Goal: Task Accomplishment & Management: Complete application form

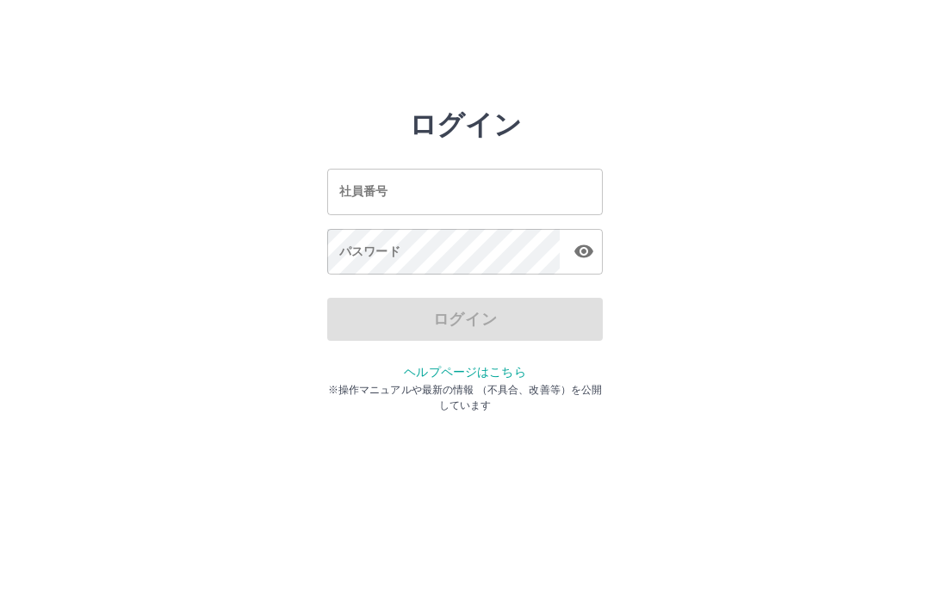
click at [352, 195] on div "社員番号 社員番号" at bounding box center [464, 192] width 275 height 46
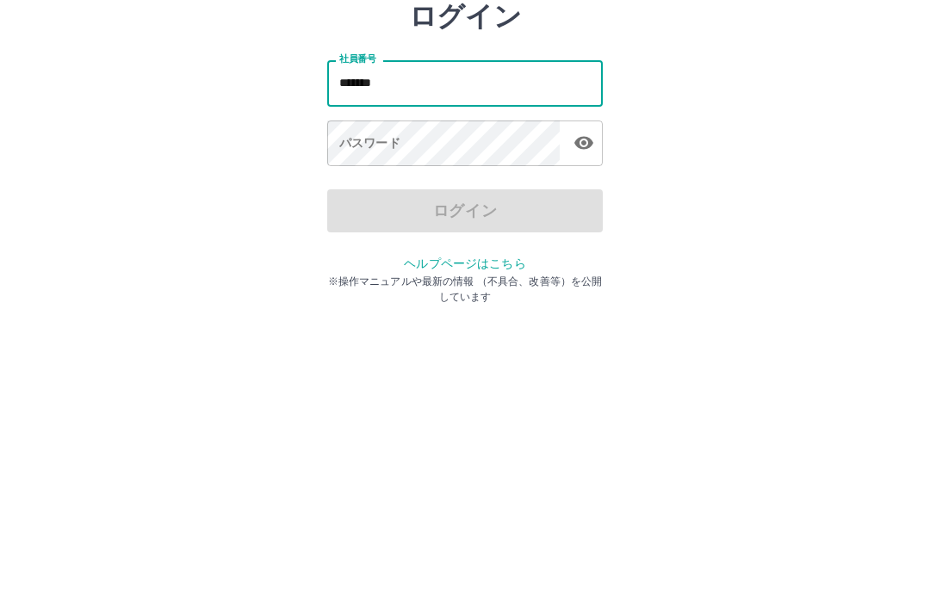
type input "*******"
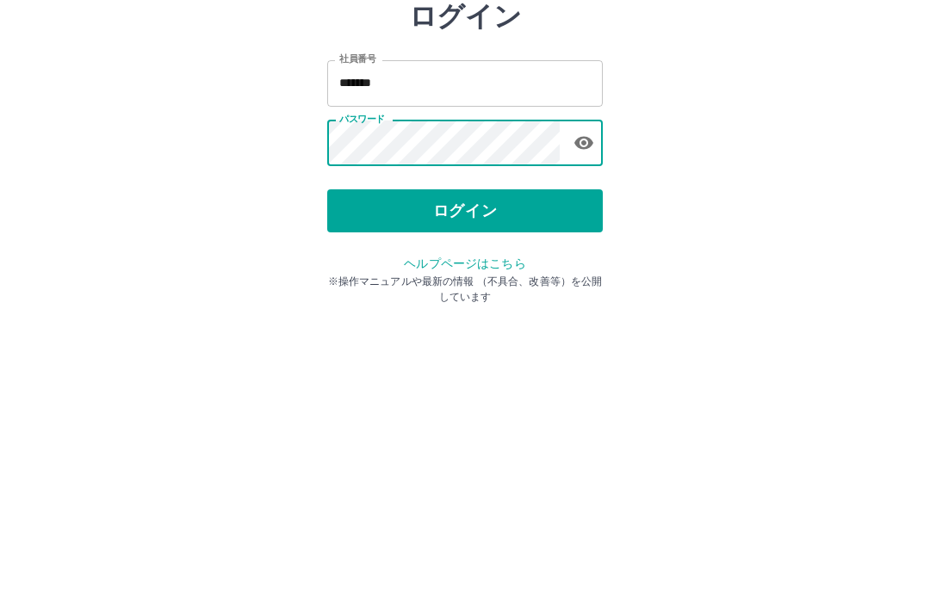
click at [460, 298] on button "ログイン" at bounding box center [464, 319] width 275 height 43
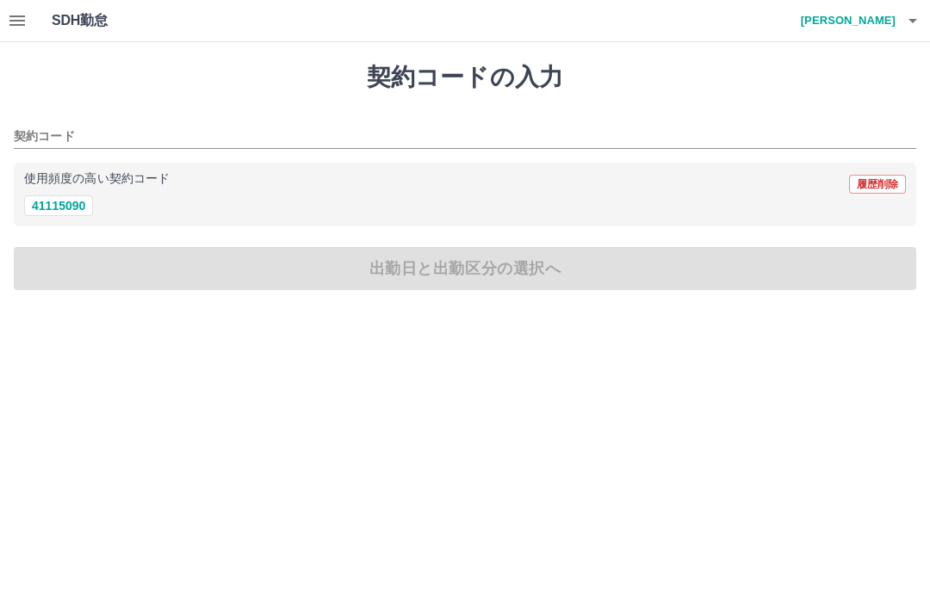
click at [55, 200] on button "41115090" at bounding box center [58, 205] width 69 height 21
type input "********"
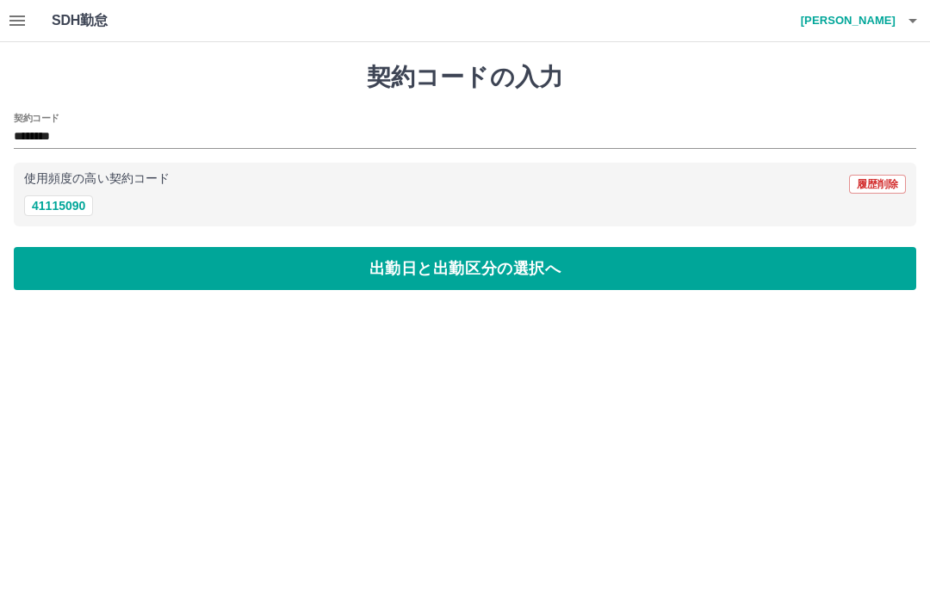
click at [445, 263] on button "出勤日と出勤区分の選択へ" at bounding box center [465, 268] width 902 height 43
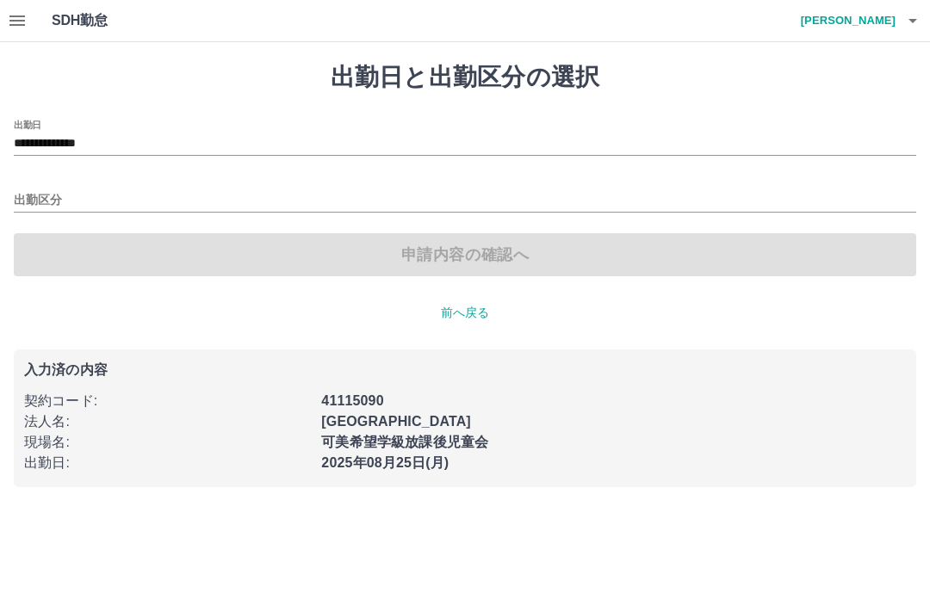
click at [45, 194] on input "出勤区分" at bounding box center [465, 201] width 902 height 22
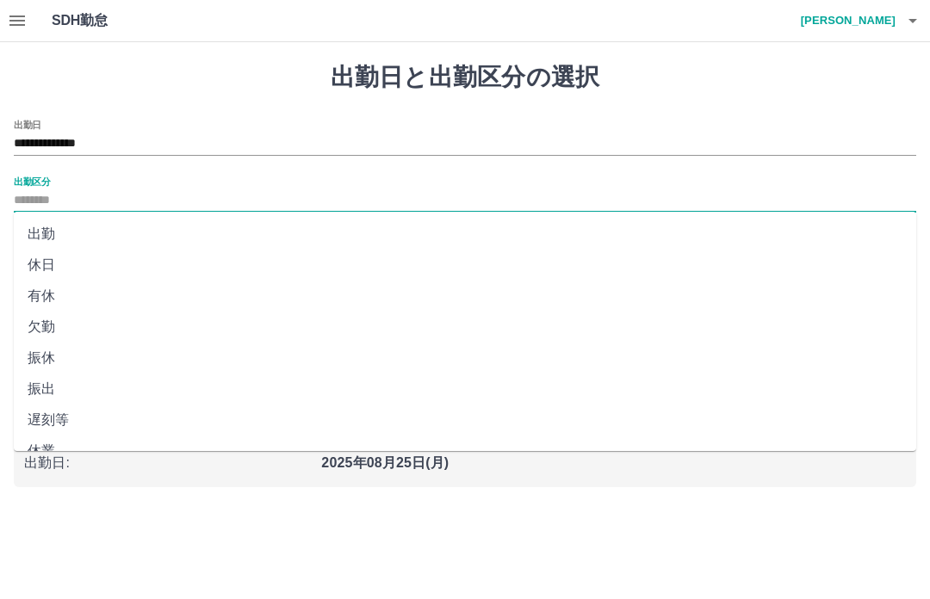
click at [44, 230] on li "出勤" at bounding box center [465, 234] width 902 height 31
type input "**"
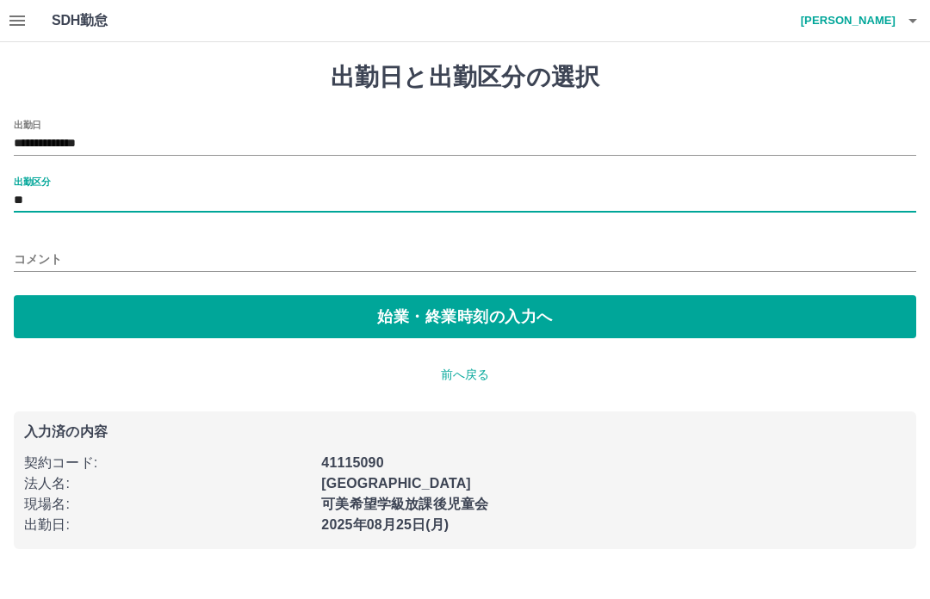
click at [456, 313] on button "始業・終業時刻の入力へ" at bounding box center [465, 316] width 902 height 43
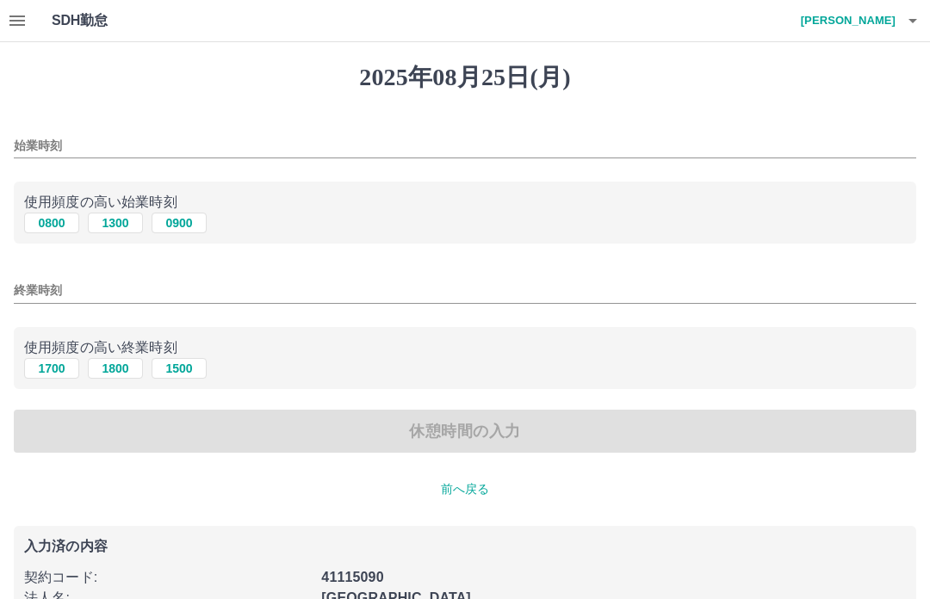
click at [44, 221] on button "0800" at bounding box center [51, 223] width 55 height 21
type input "****"
click at [35, 287] on input "終業時刻" at bounding box center [465, 290] width 902 height 25
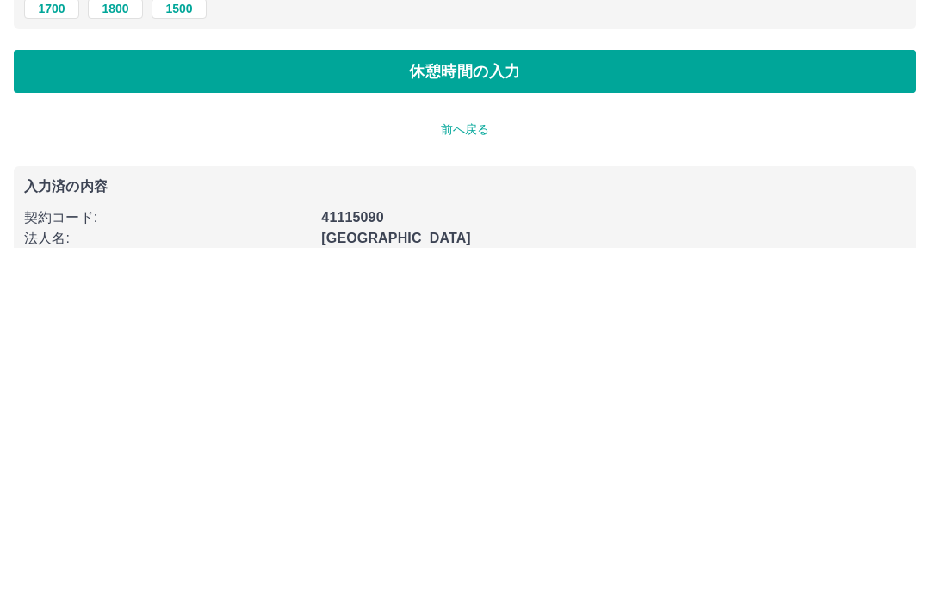
type input "****"
click at [452, 402] on button "休憩時間の入力" at bounding box center [465, 423] width 902 height 43
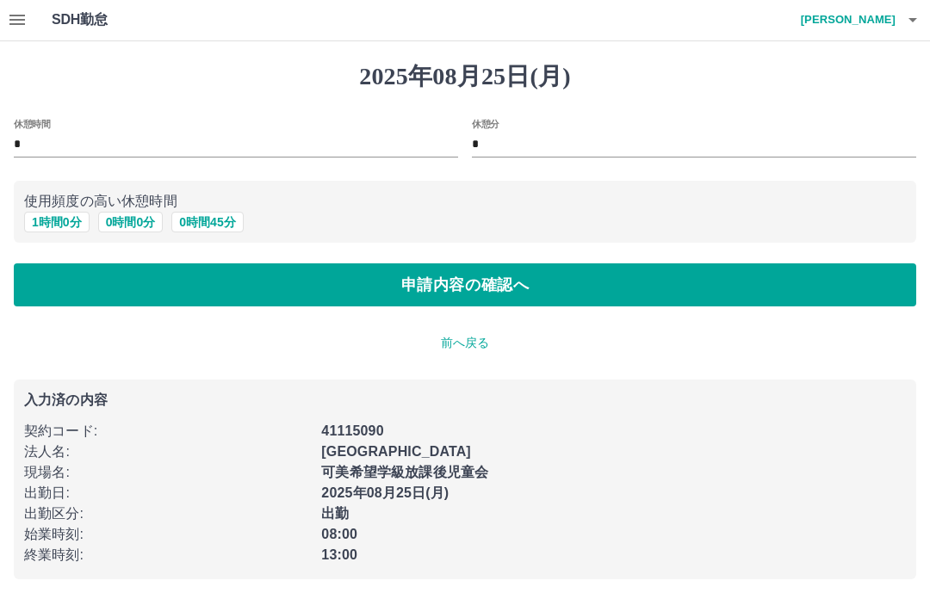
click at [464, 277] on button "申請内容の確認へ" at bounding box center [465, 285] width 902 height 43
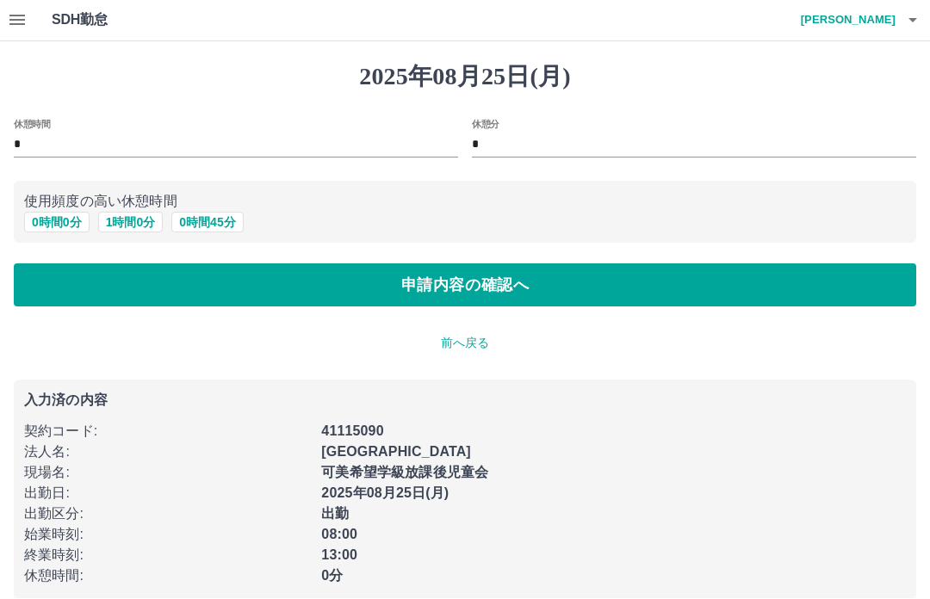
scroll to position [1, 0]
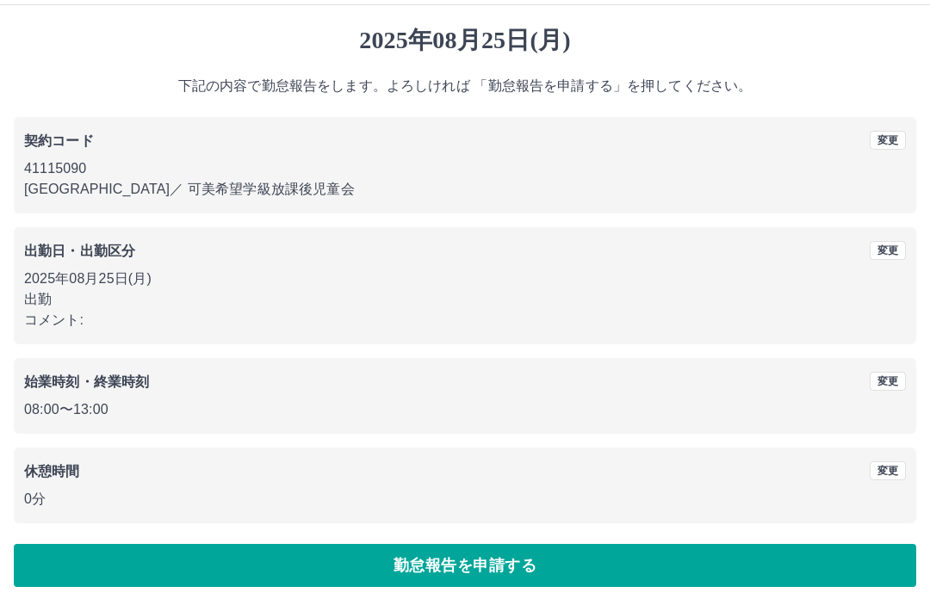
scroll to position [45, 0]
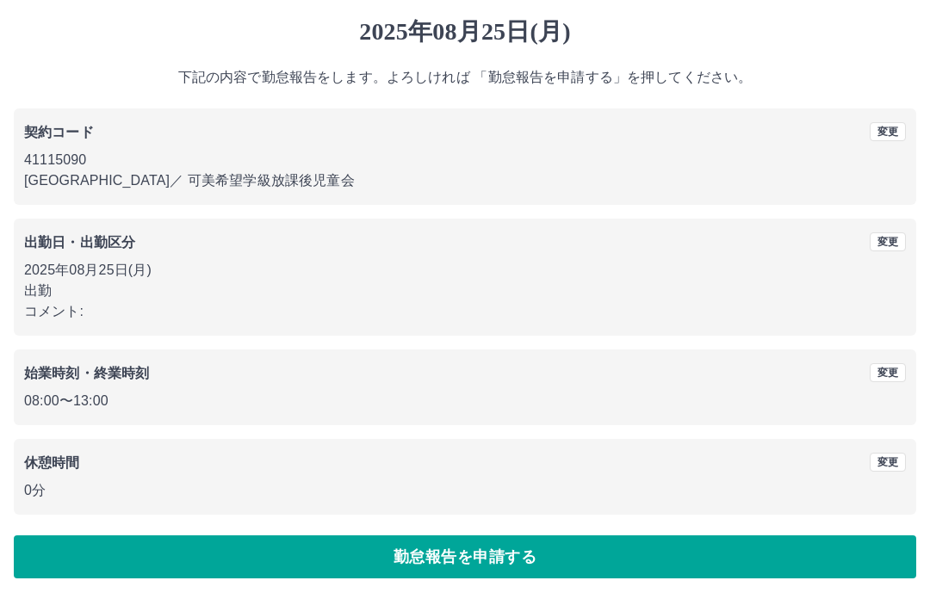
click at [449, 547] on button "勤怠報告を申請する" at bounding box center [465, 557] width 902 height 43
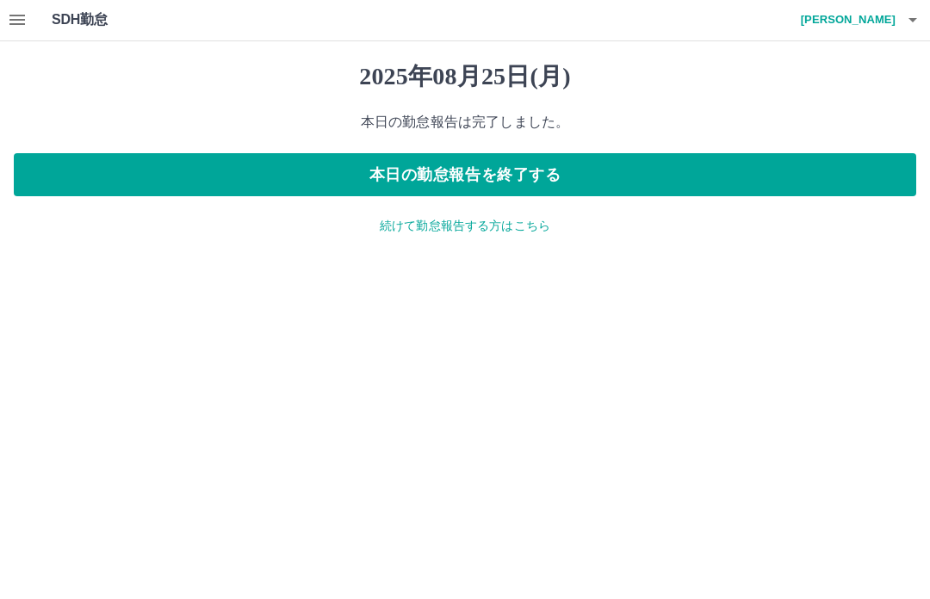
click at [463, 227] on p "続けて勤怠報告する方はこちら" at bounding box center [465, 227] width 902 height 18
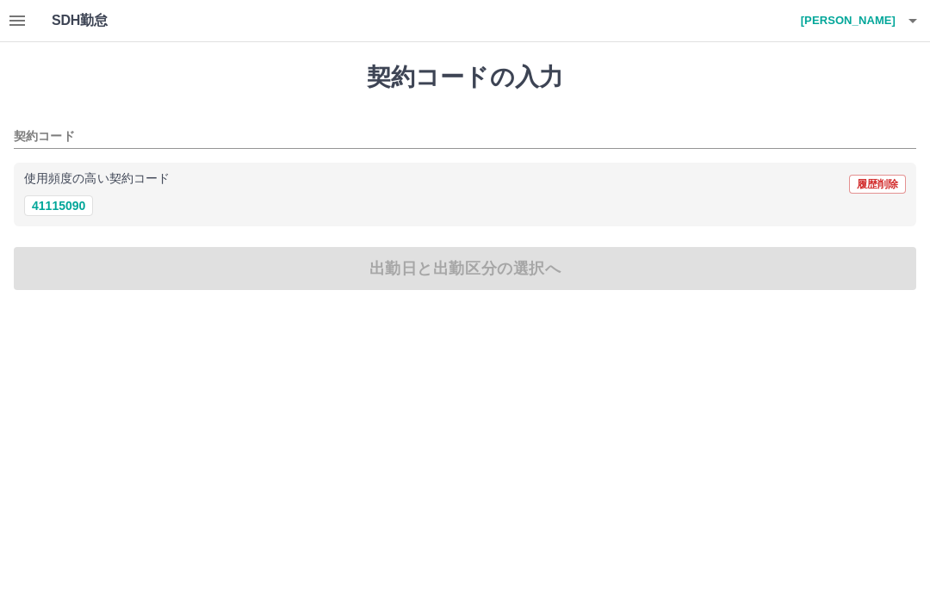
click at [70, 205] on button "41115090" at bounding box center [58, 205] width 69 height 21
type input "********"
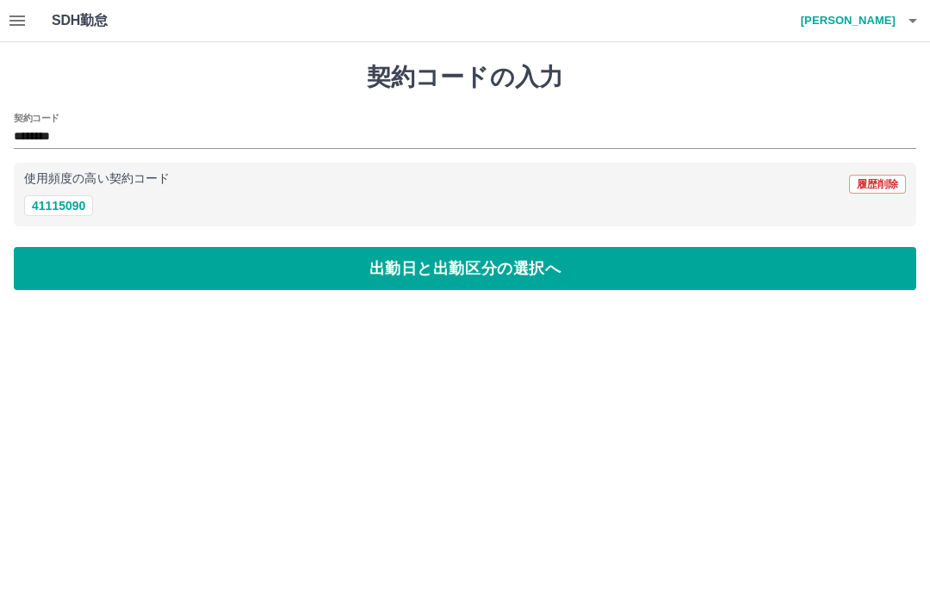
click at [18, 15] on icon "button" at bounding box center [16, 20] width 15 height 10
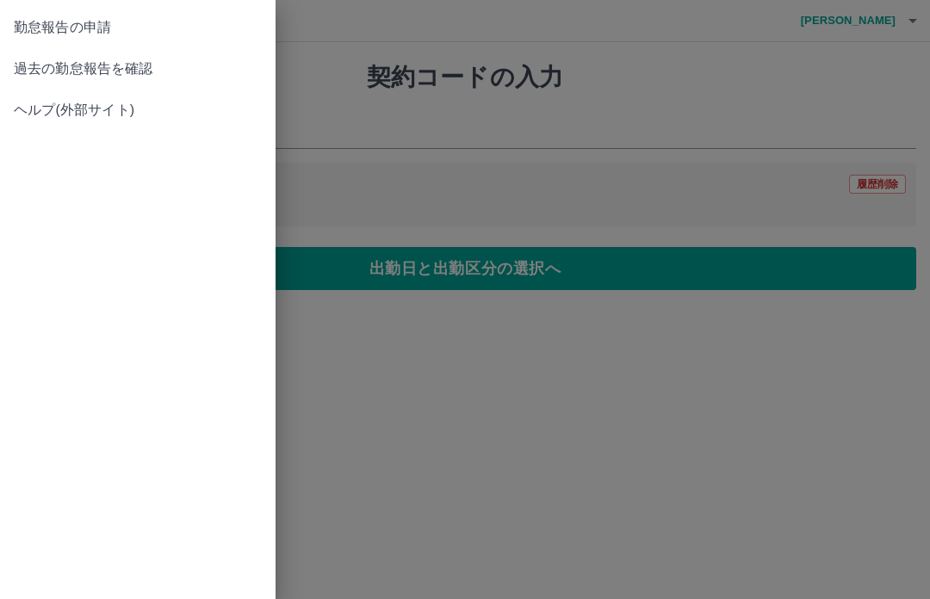
click at [133, 68] on span "過去の勤怠報告を確認" at bounding box center [138, 69] width 248 height 21
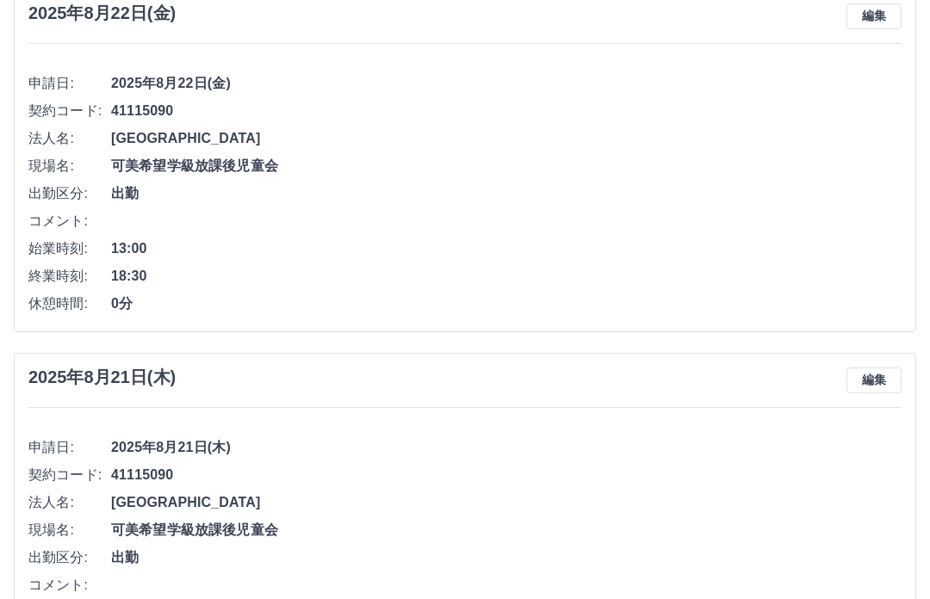
scroll to position [534, 0]
click at [865, 15] on button "編集" at bounding box center [873, 16] width 55 height 26
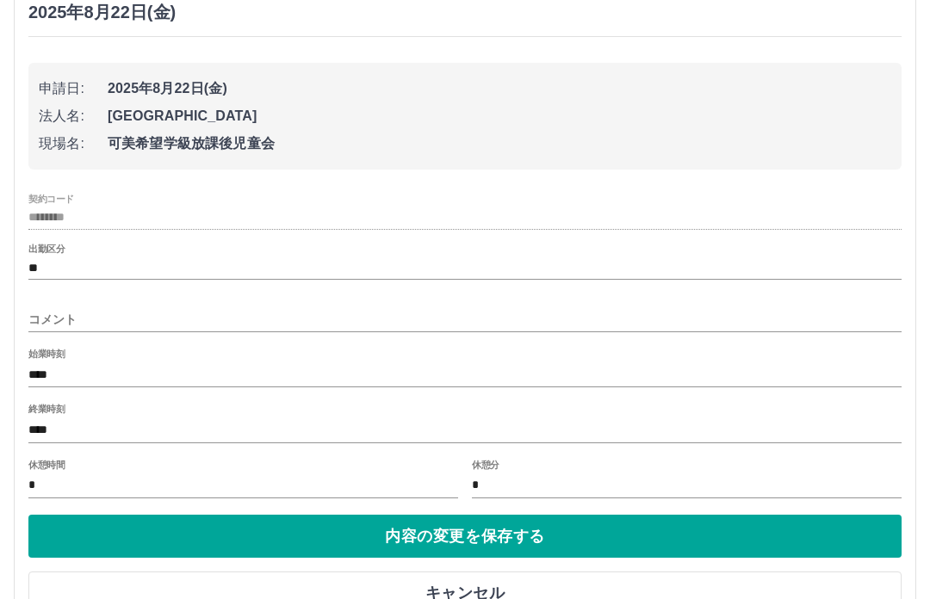
click at [55, 410] on label "終業時刻" at bounding box center [46, 409] width 36 height 13
click at [55, 417] on input "****" at bounding box center [464, 429] width 873 height 25
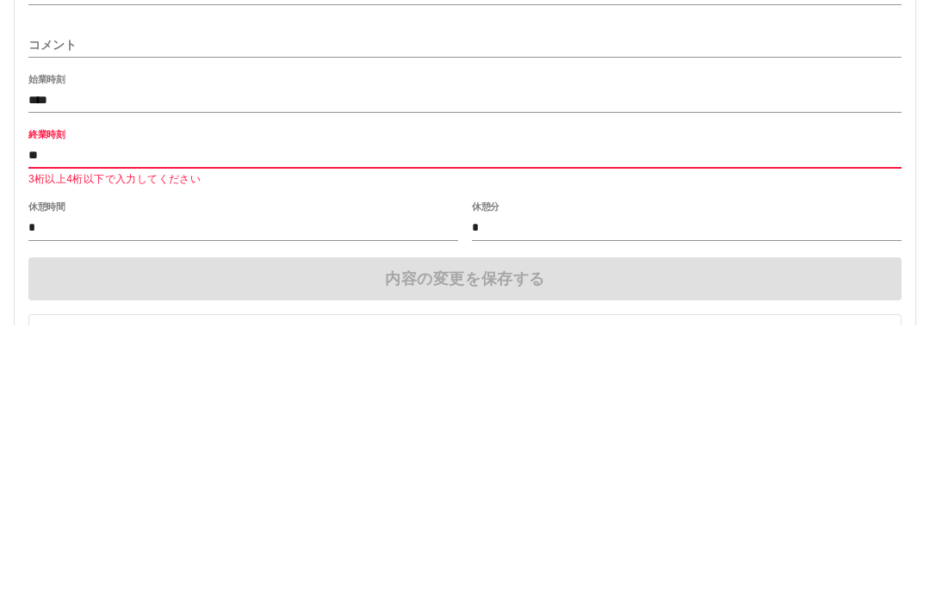
type input "*"
type input "****"
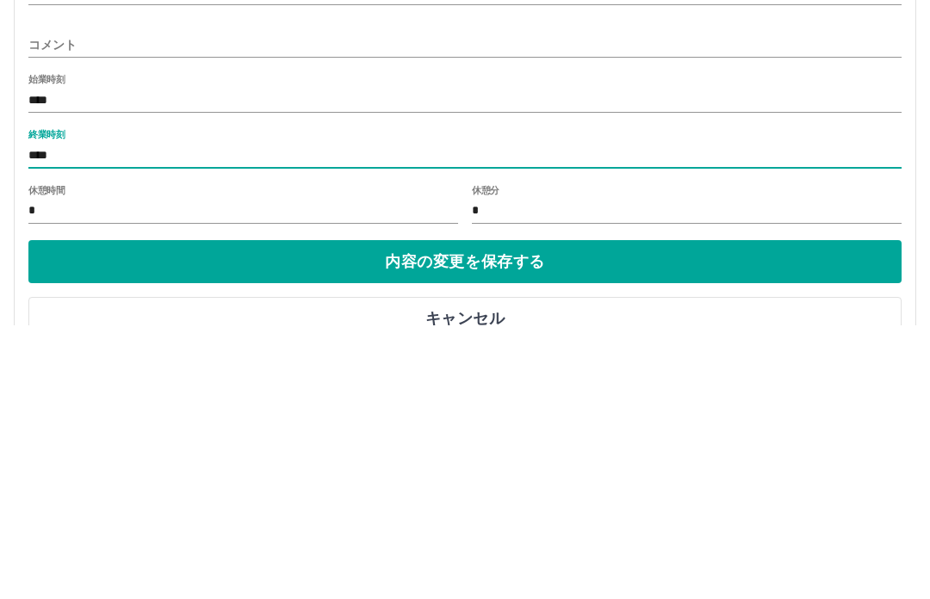
click at [466, 515] on button "内容の変更を保存する" at bounding box center [464, 536] width 873 height 43
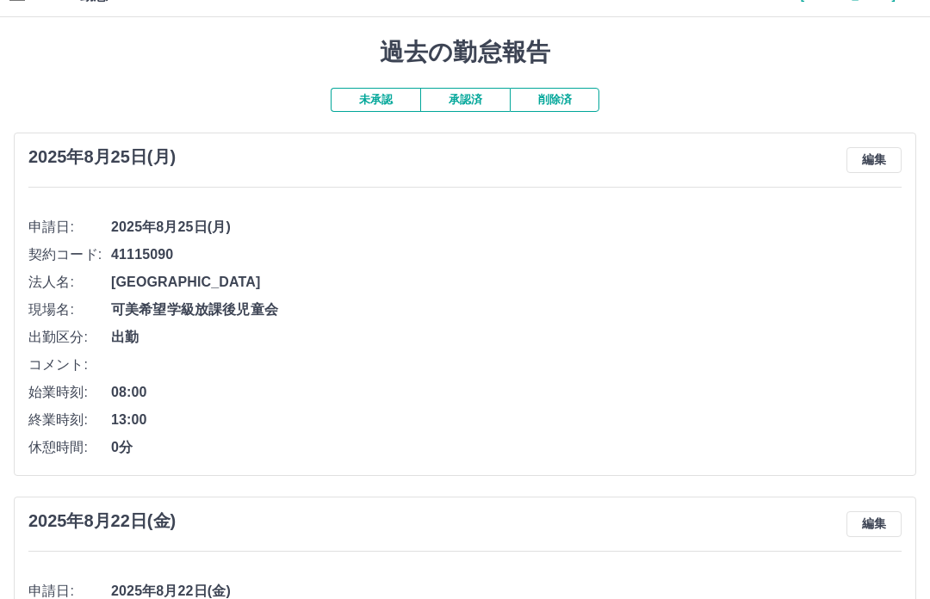
scroll to position [0, 0]
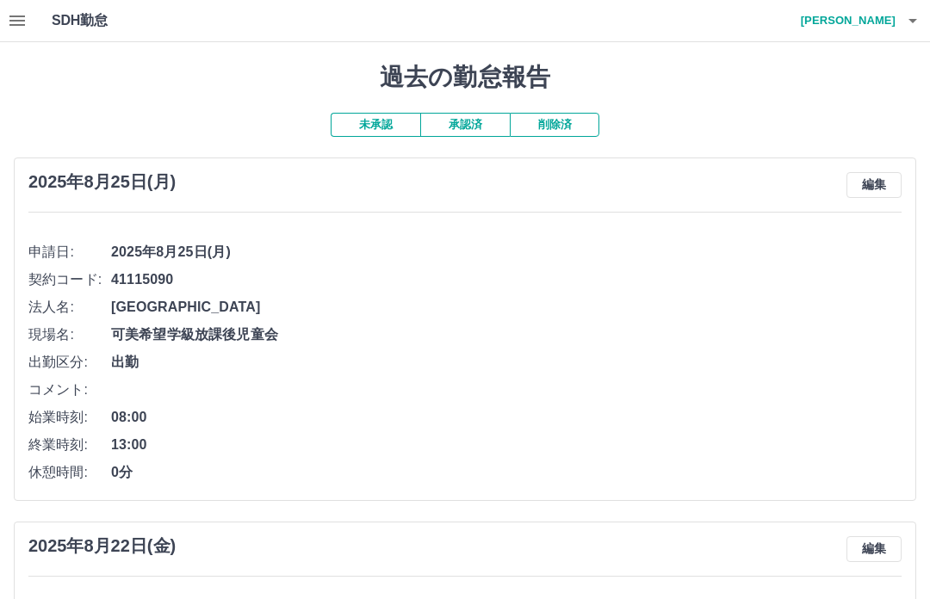
click at [12, 24] on icon "button" at bounding box center [16, 20] width 15 height 10
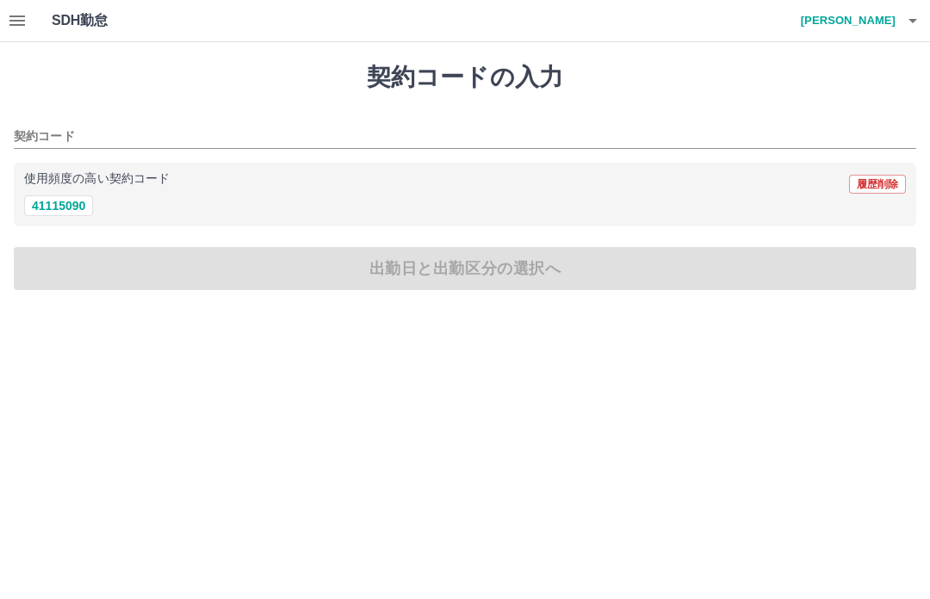
click at [59, 201] on button "41115090" at bounding box center [58, 205] width 69 height 21
type input "********"
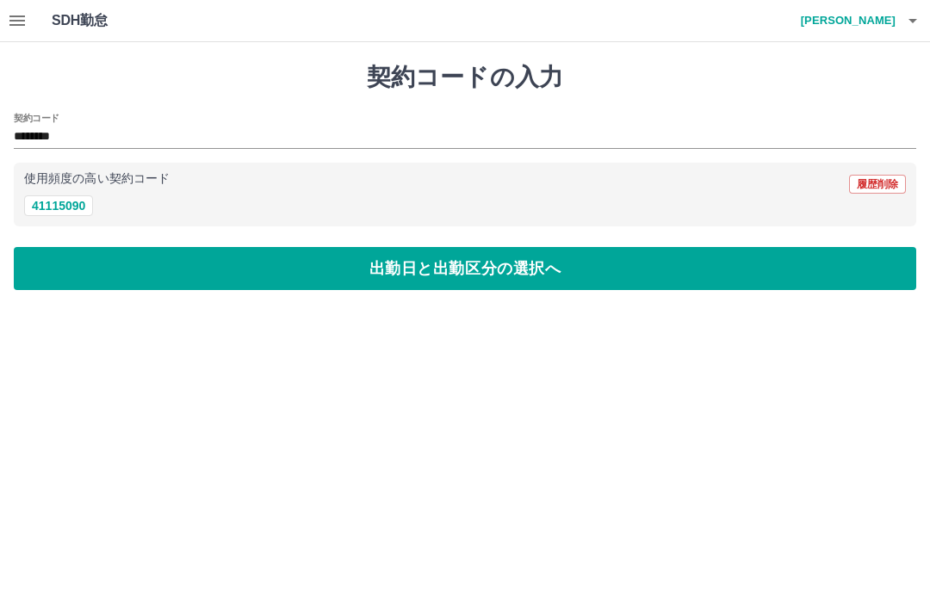
click at [467, 260] on button "出勤日と出勤区分の選択へ" at bounding box center [465, 268] width 902 height 43
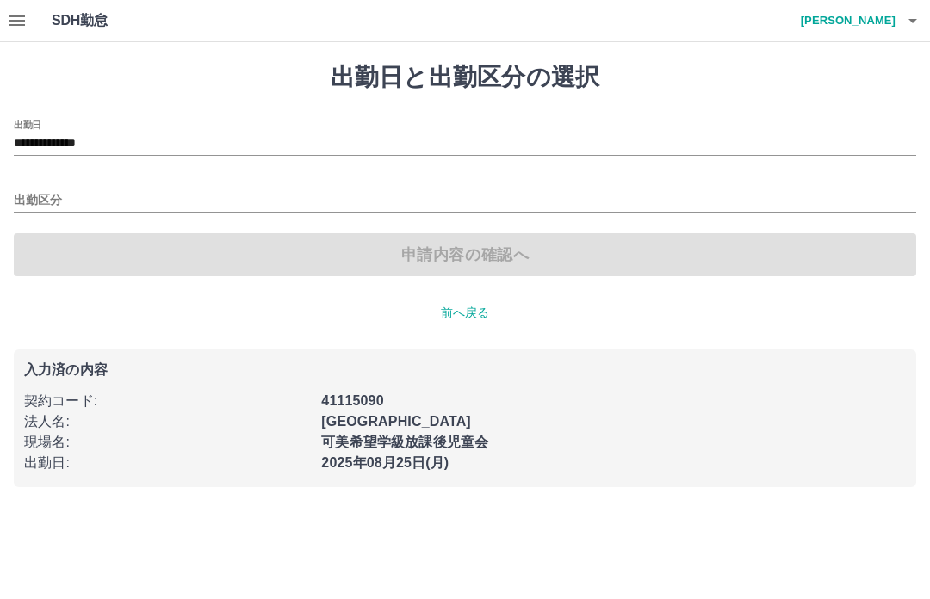
click at [484, 247] on div "申請内容の確認へ" at bounding box center [465, 254] width 902 height 43
click at [475, 247] on div "申請内容の確認へ" at bounding box center [465, 254] width 902 height 43
click at [469, 305] on p "前へ戻る" at bounding box center [465, 313] width 902 height 18
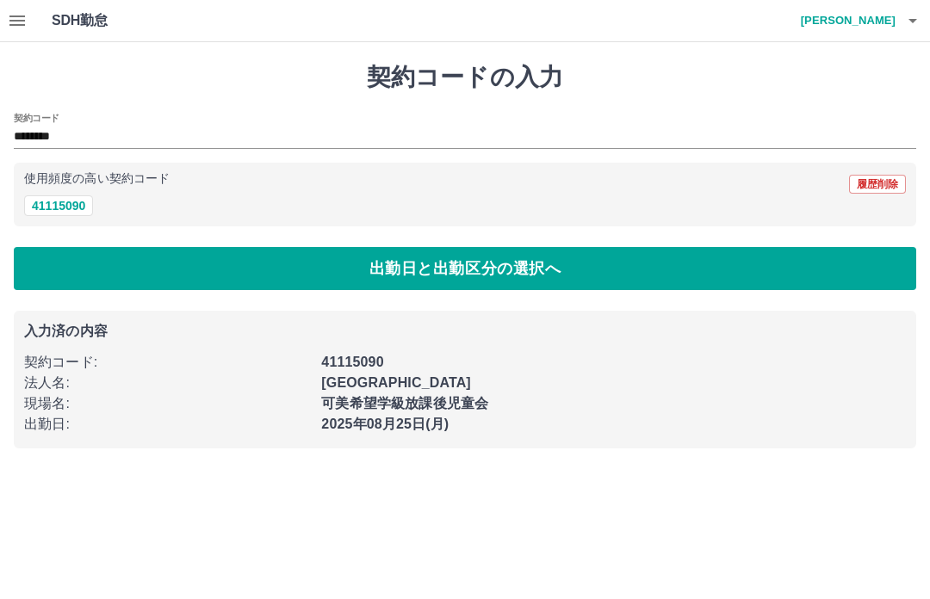
click at [60, 208] on button "41115090" at bounding box center [58, 205] width 69 height 21
click at [472, 255] on button "出勤日と出勤区分の選択へ" at bounding box center [465, 268] width 902 height 43
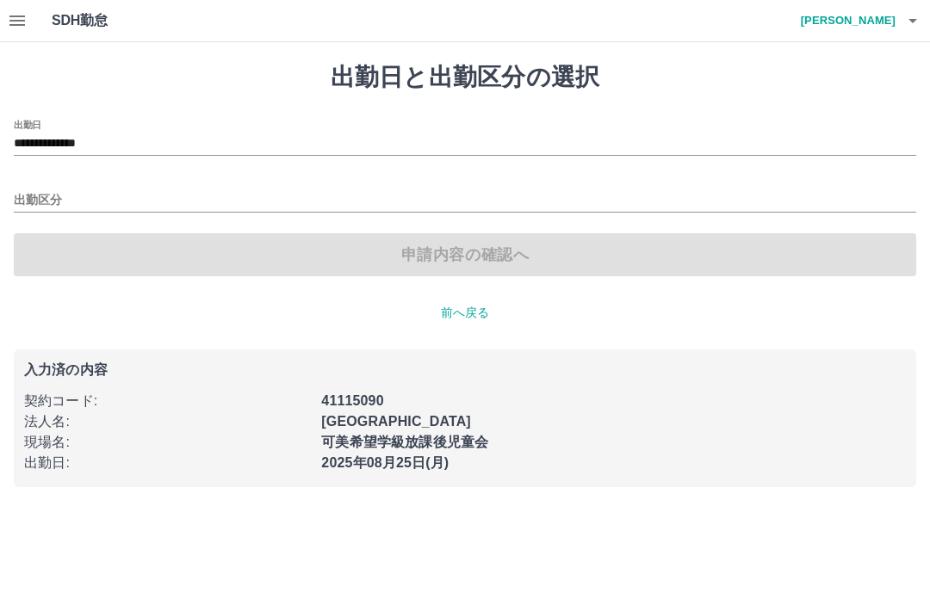
click at [45, 190] on input "出勤区分" at bounding box center [465, 201] width 902 height 22
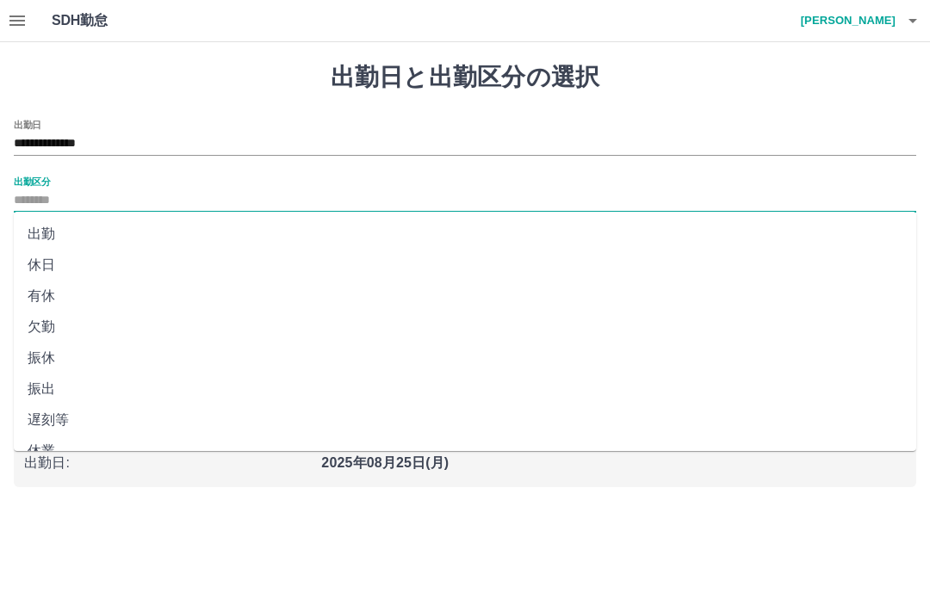
click at [864, 18] on h4 "杉山　寿美" at bounding box center [843, 20] width 103 height 41
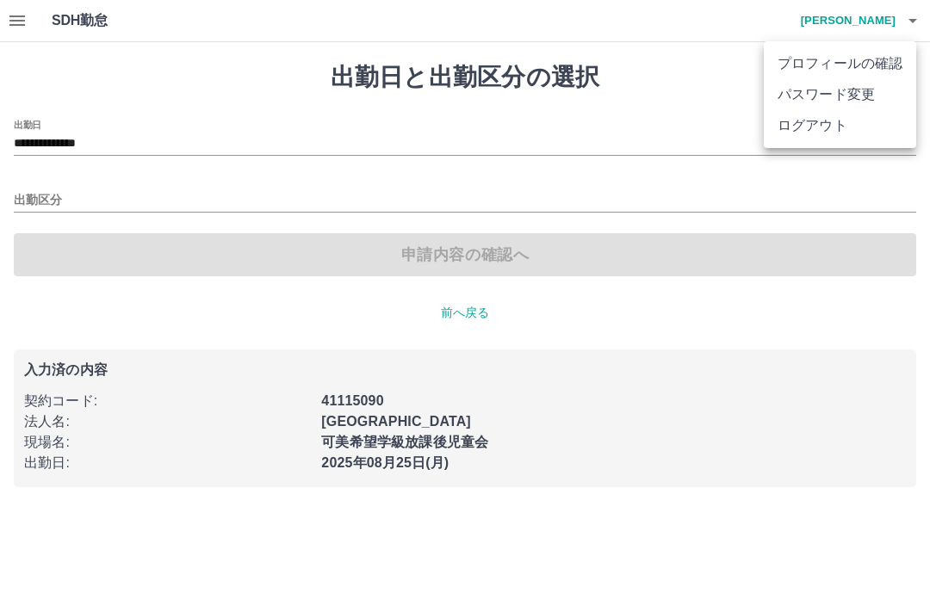
click at [458, 302] on div at bounding box center [465, 299] width 930 height 599
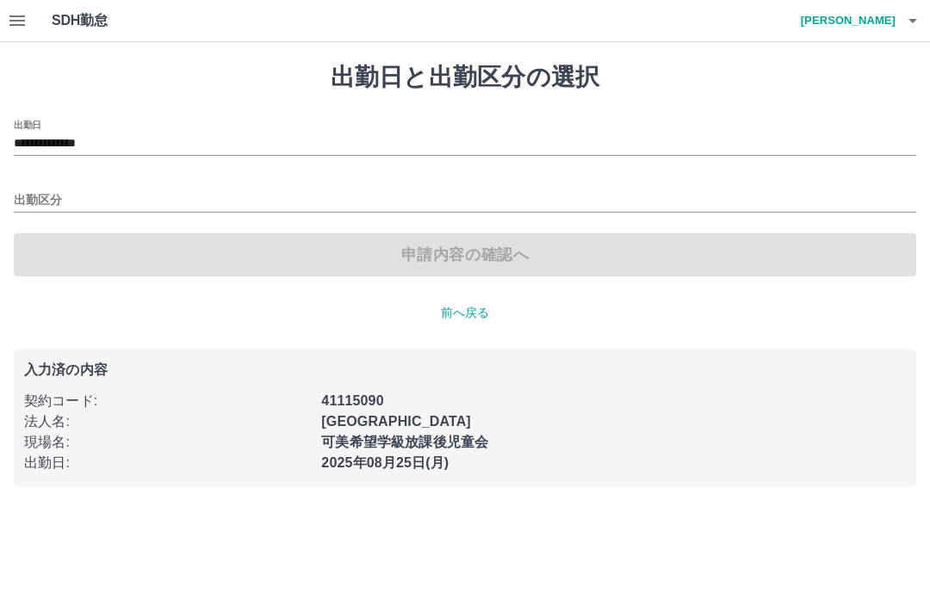
click at [466, 309] on p "前へ戻る" at bounding box center [465, 313] width 902 height 18
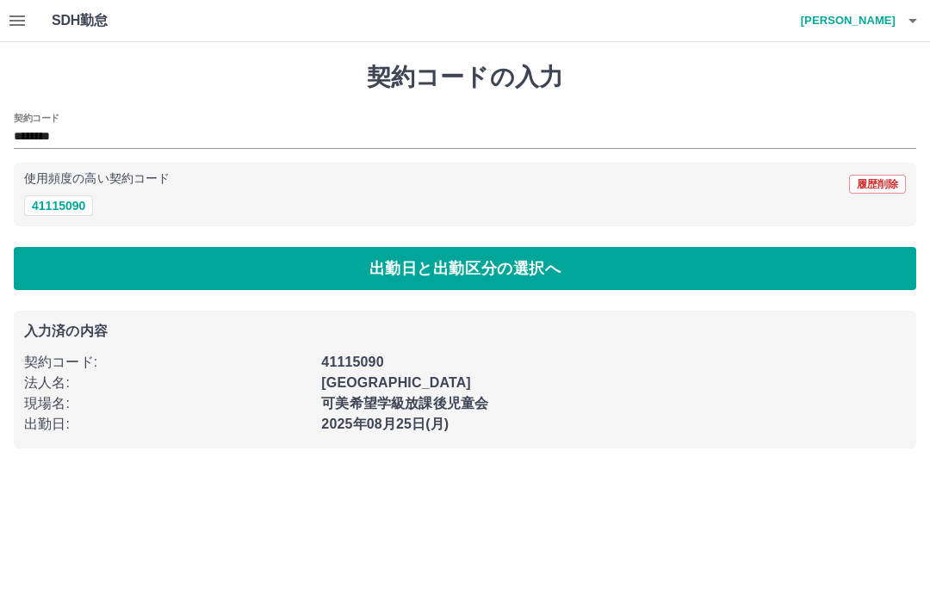
click at [27, 14] on icon "button" at bounding box center [17, 20] width 21 height 21
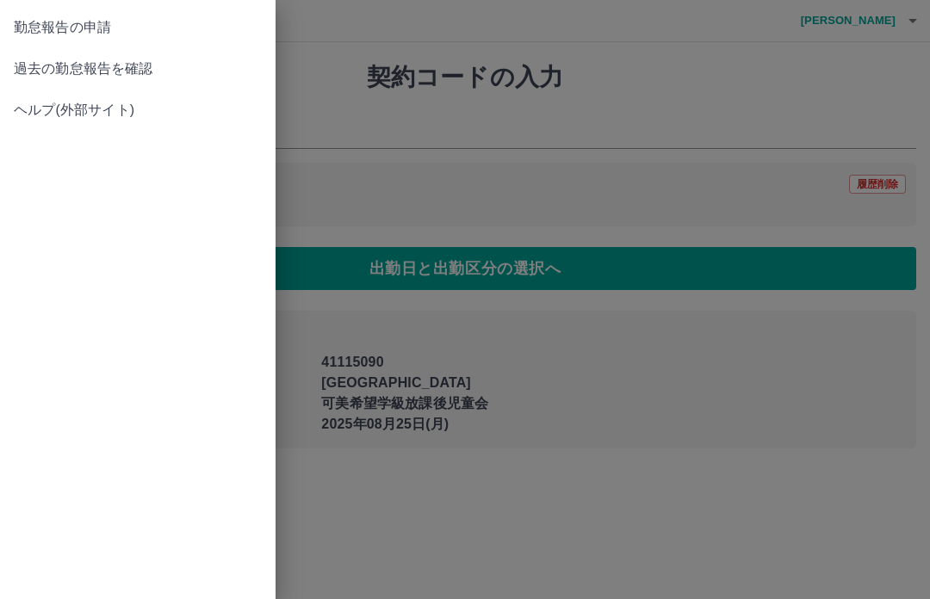
click at [133, 70] on span "過去の勤怠報告を確認" at bounding box center [138, 69] width 248 height 21
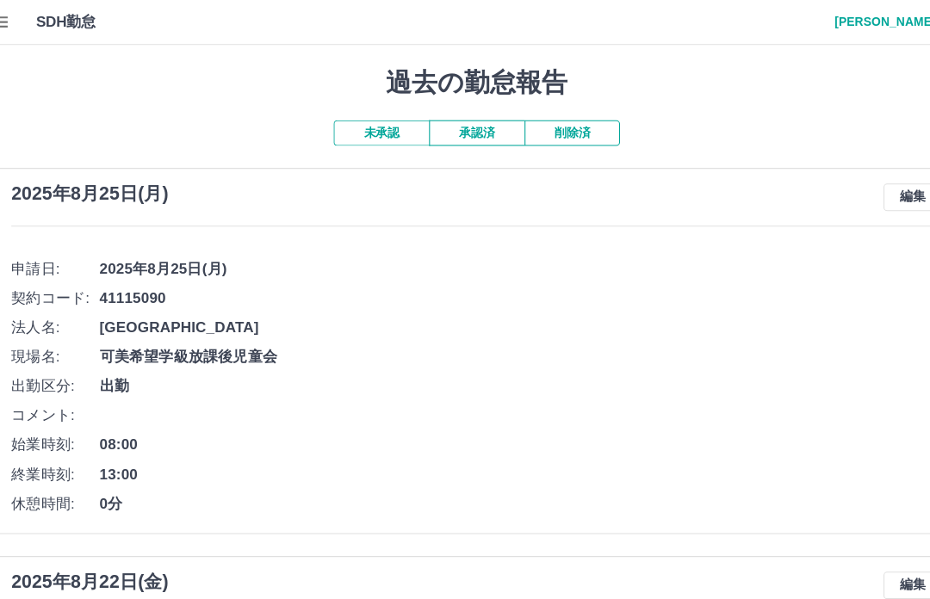
click at [7, 13] on icon "button" at bounding box center [17, 20] width 21 height 21
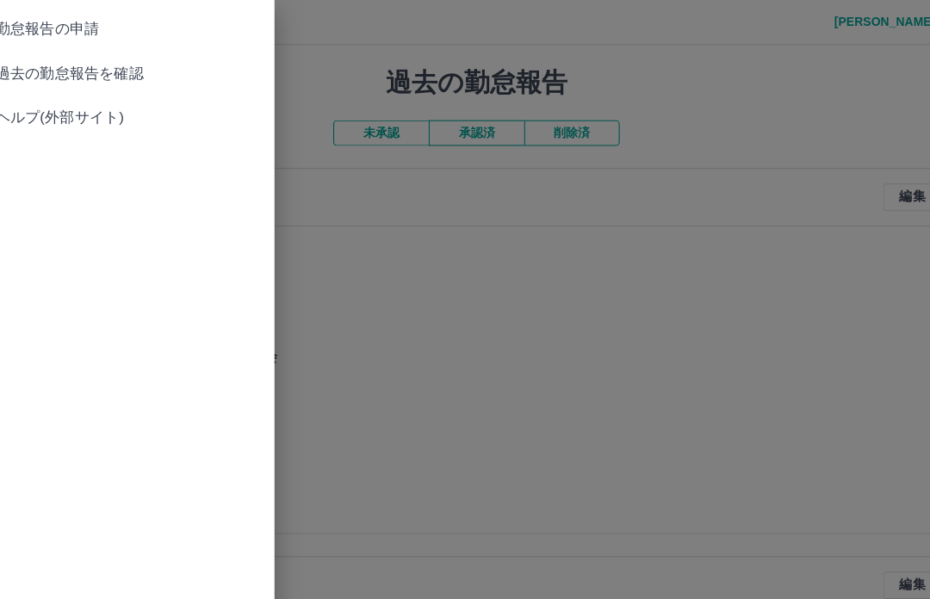
click at [95, 19] on span "勤怠報告の申請" at bounding box center [138, 27] width 248 height 21
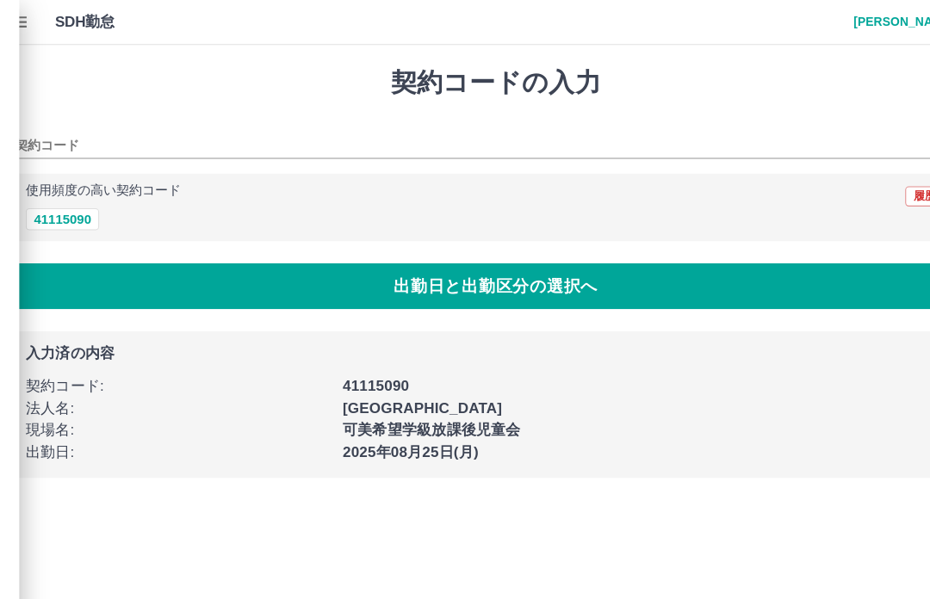
type input "********"
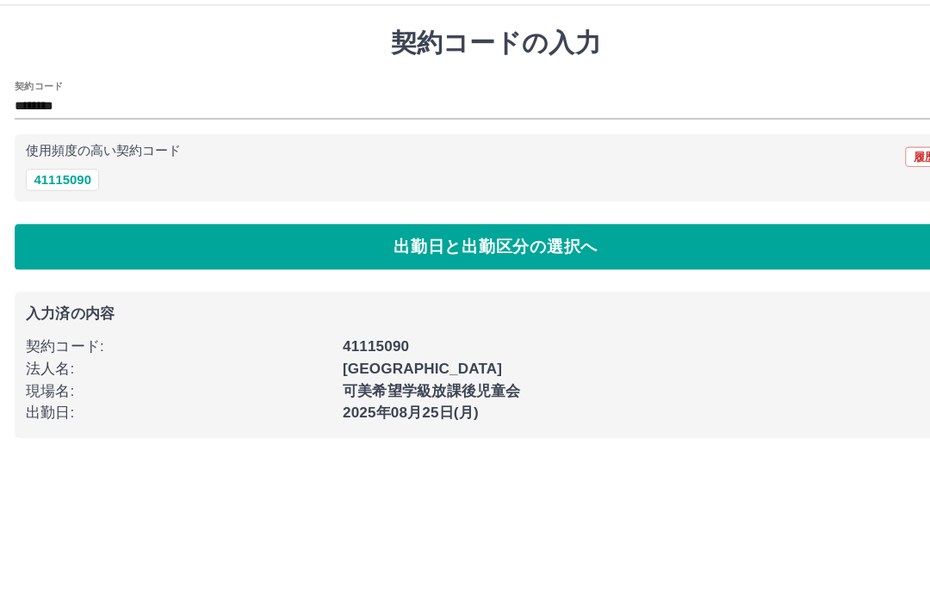
click at [388, 247] on button "出勤日と出勤区分の選択へ" at bounding box center [465, 268] width 902 height 43
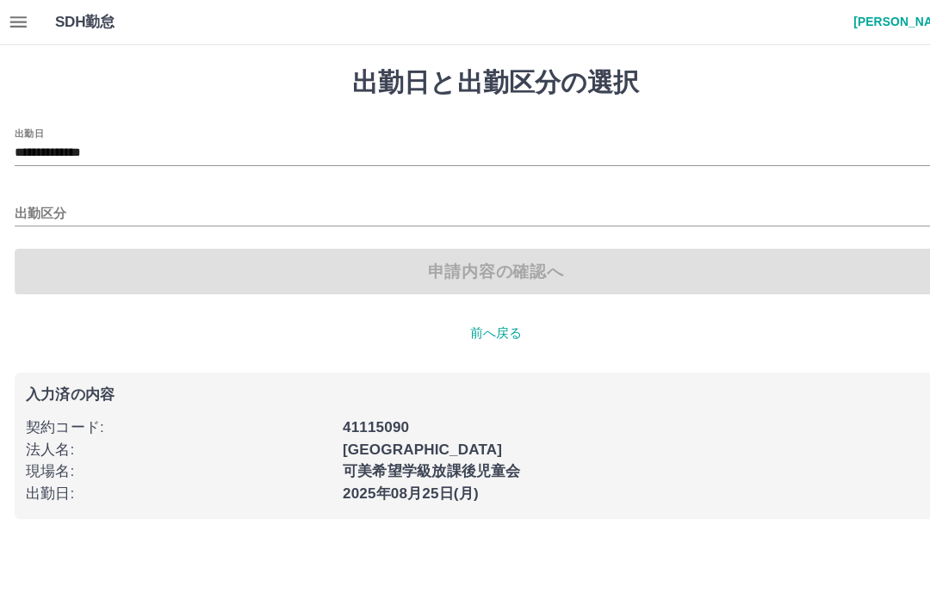
click at [51, 190] on input "出勤区分" at bounding box center [465, 201] width 902 height 22
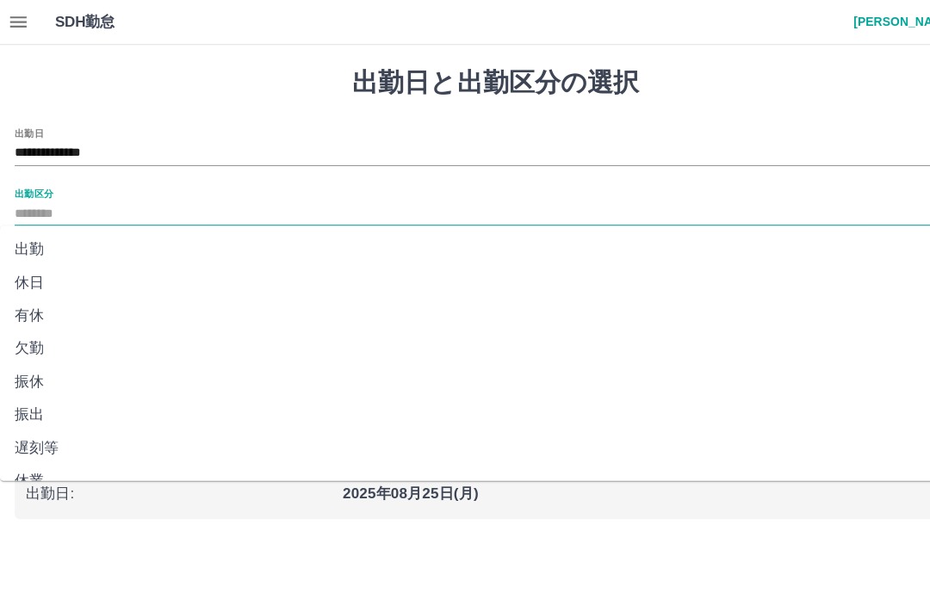
click at [10, 15] on icon "button" at bounding box center [16, 20] width 15 height 10
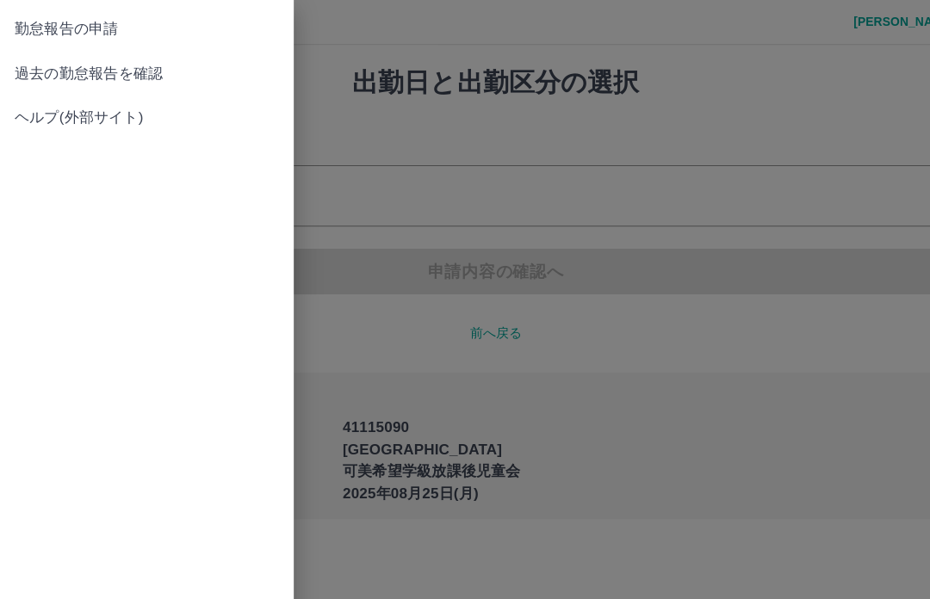
click at [89, 24] on span "勤怠報告の申請" at bounding box center [138, 27] width 248 height 21
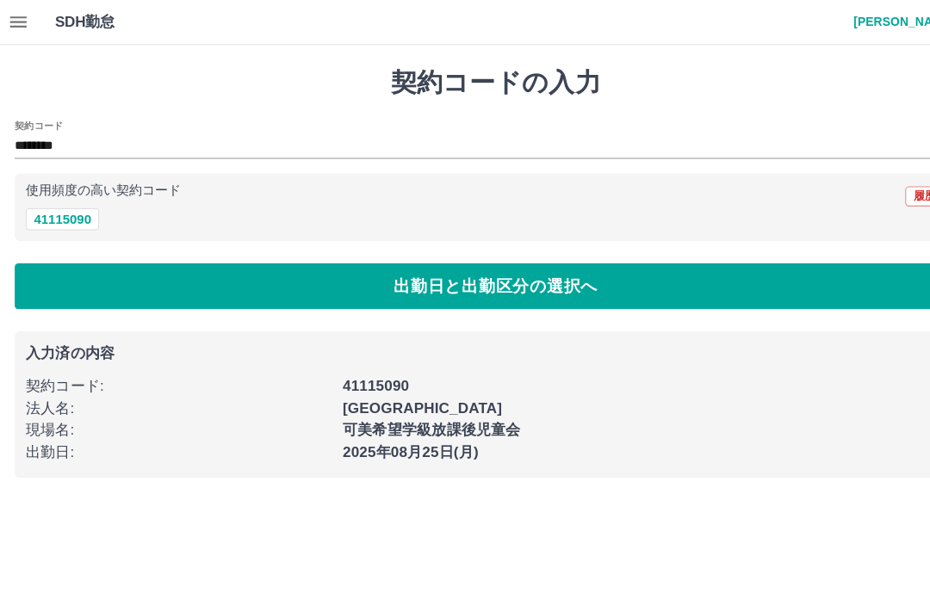
click at [15, 20] on icon "button" at bounding box center [16, 20] width 15 height 10
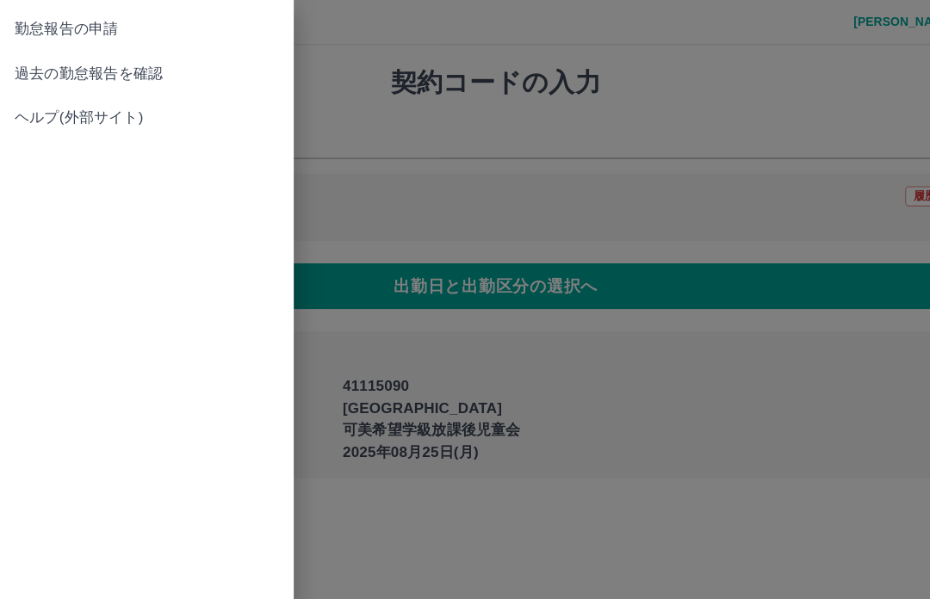
click at [83, 68] on span "過去の勤怠報告を確認" at bounding box center [138, 69] width 248 height 21
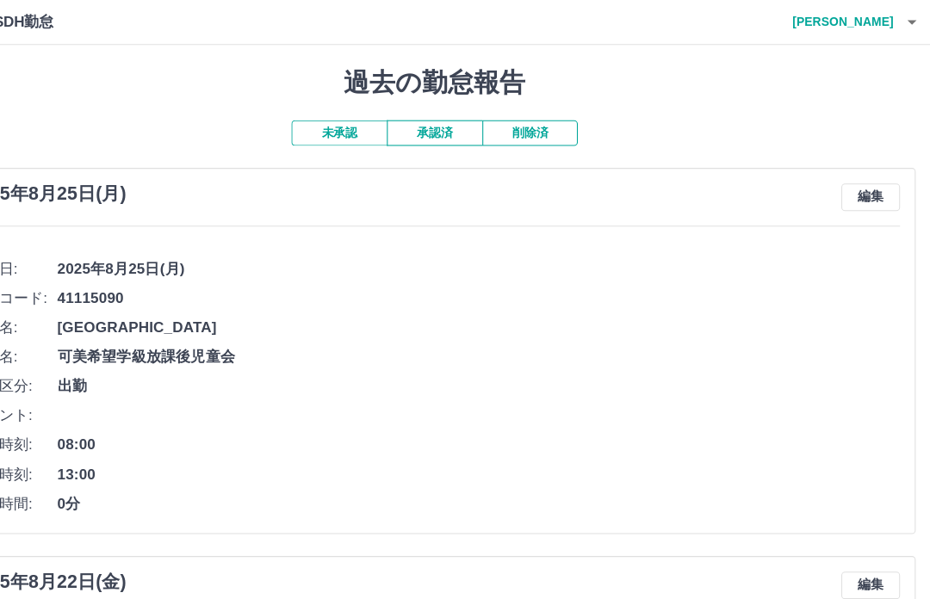
click at [902, 18] on icon "button" at bounding box center [912, 20] width 21 height 21
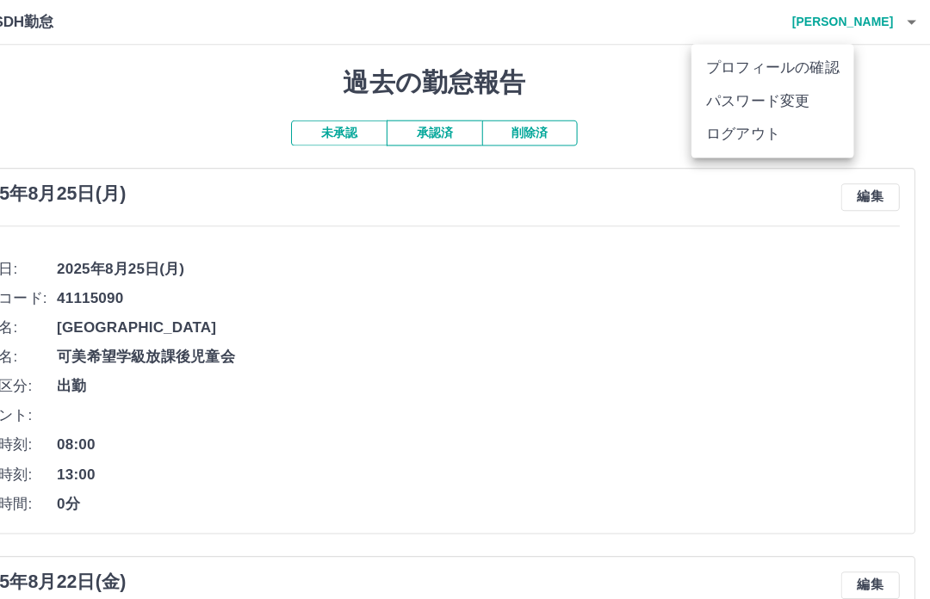
click at [710, 125] on li "ログアウト" at bounding box center [782, 125] width 152 height 31
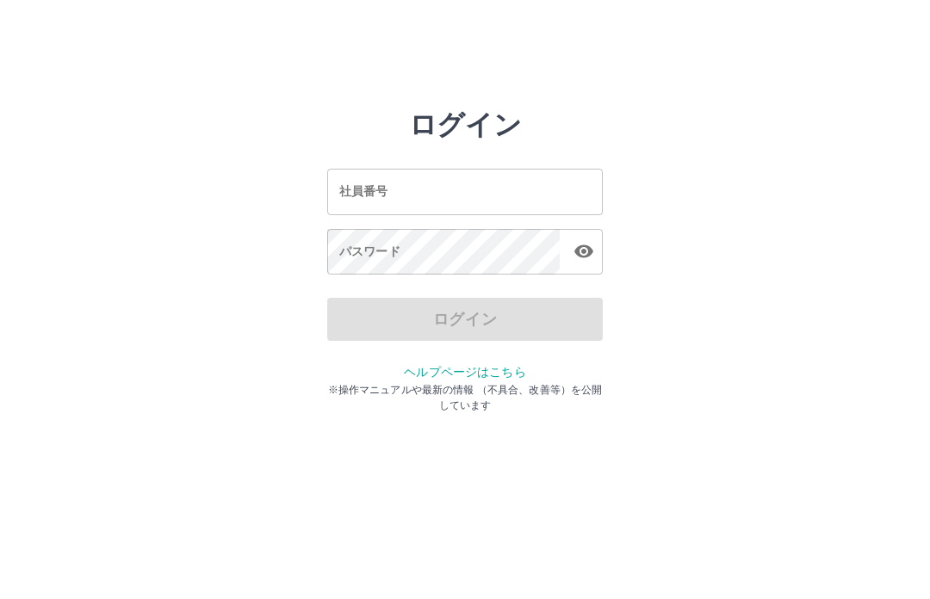
click at [408, 184] on input "社員番号" at bounding box center [464, 192] width 275 height 46
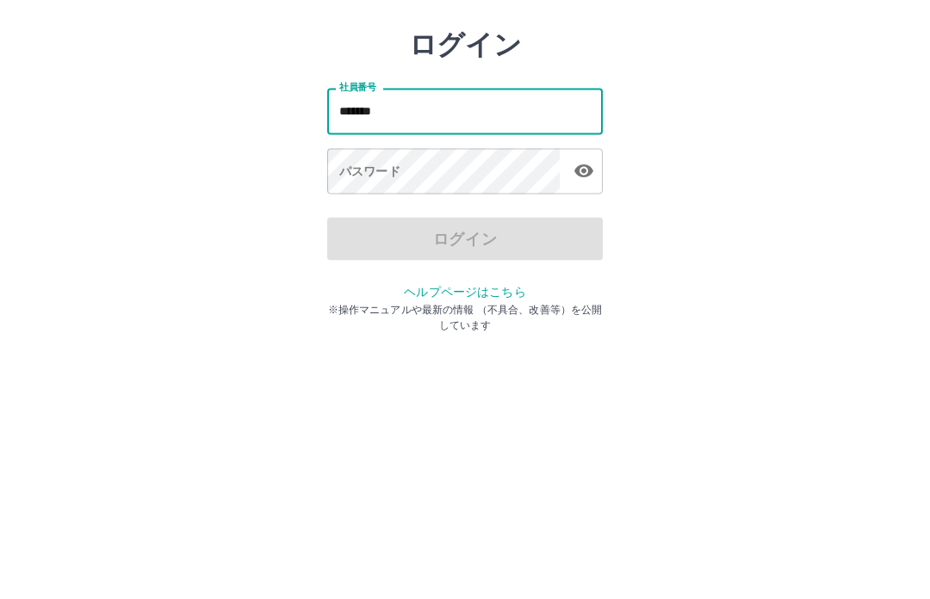
type input "*******"
click at [398, 229] on div "パスワード パスワード" at bounding box center [464, 253] width 275 height 48
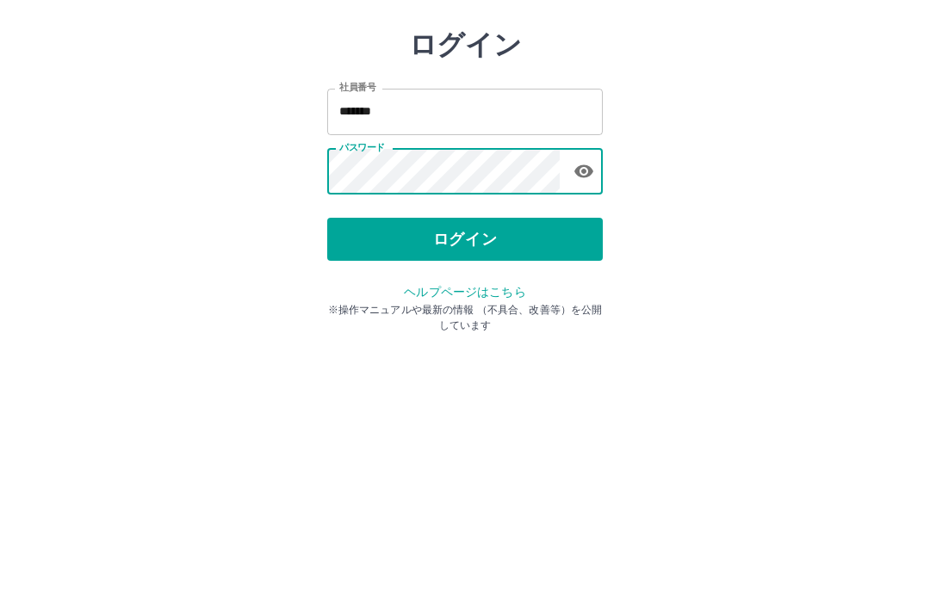
click at [498, 298] on button "ログイン" at bounding box center [464, 319] width 275 height 43
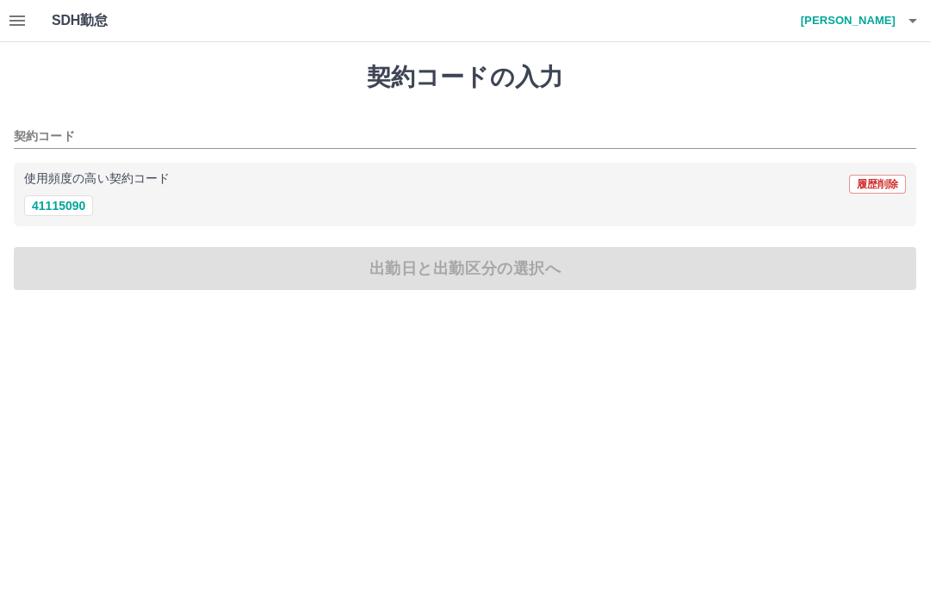
click at [82, 196] on button "41115090" at bounding box center [58, 205] width 69 height 21
type input "********"
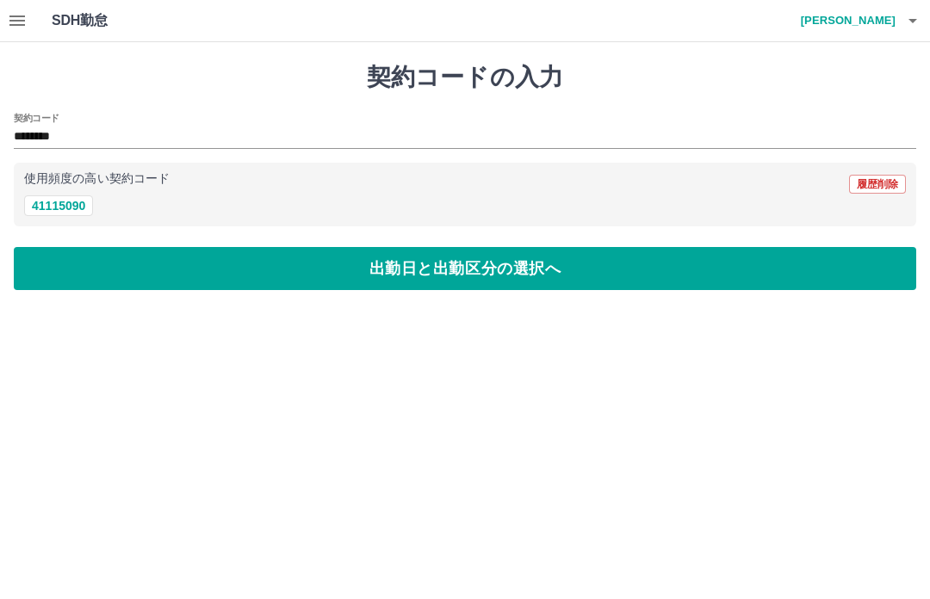
click at [423, 278] on button "出勤日と出勤区分の選択へ" at bounding box center [465, 268] width 902 height 43
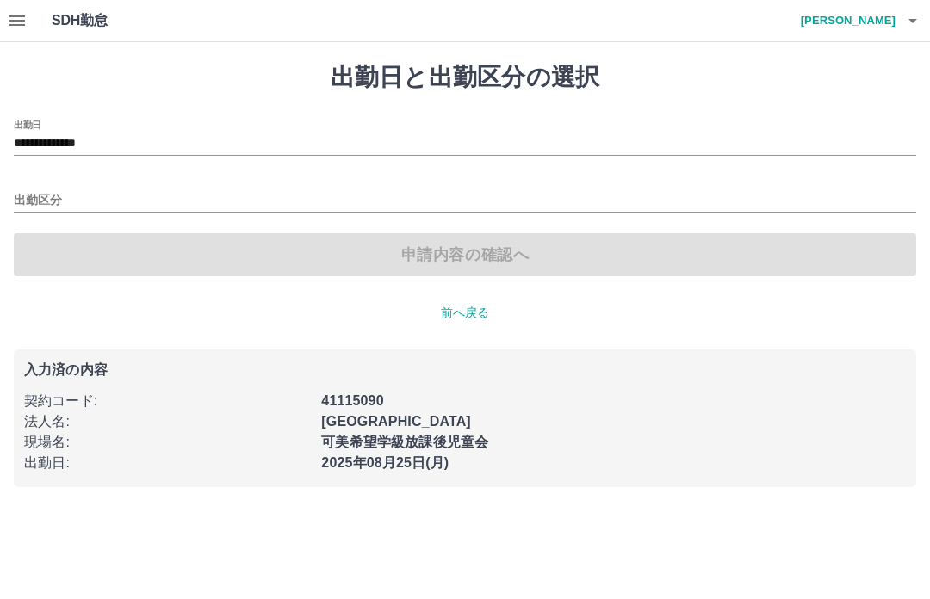
click at [113, 199] on input "出勤区分" at bounding box center [465, 201] width 902 height 22
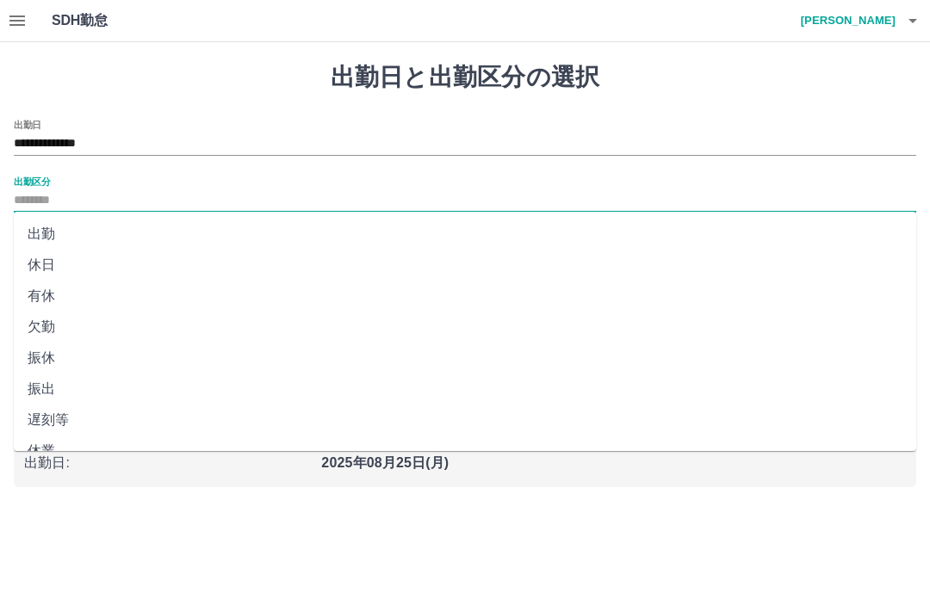
click at [127, 244] on li "出勤" at bounding box center [465, 234] width 902 height 31
type input "**"
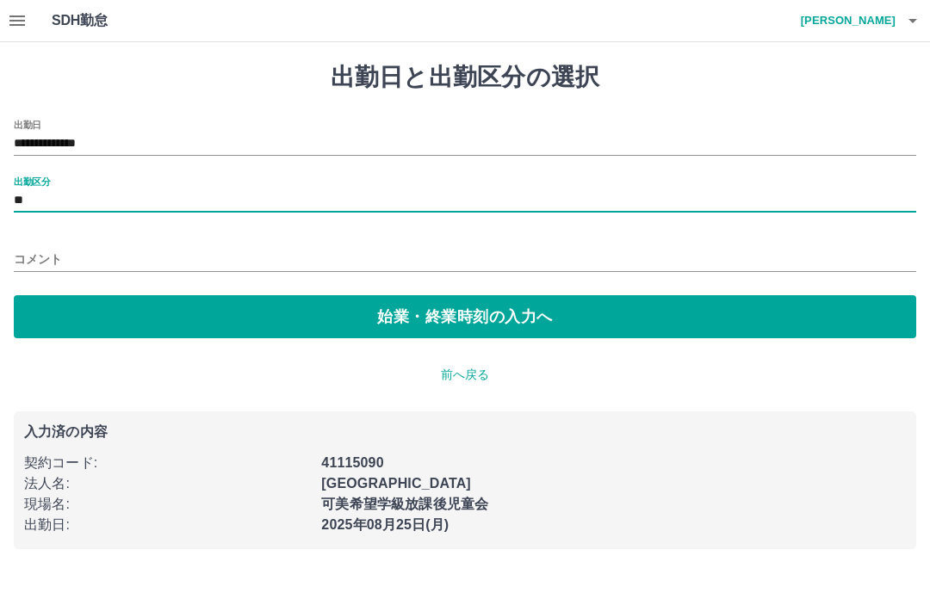
click at [186, 306] on button "始業・終業時刻の入力へ" at bounding box center [465, 316] width 902 height 43
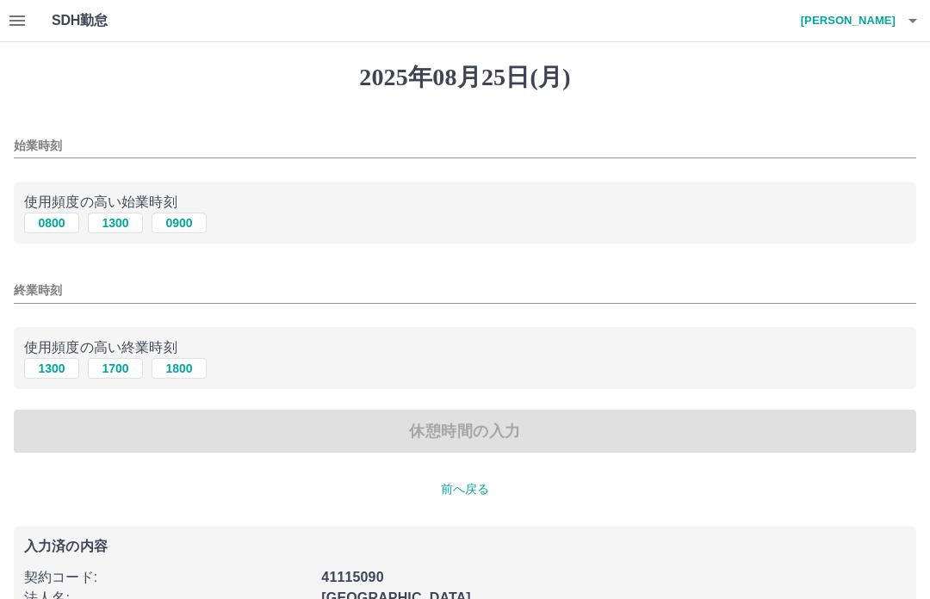
click at [40, 218] on button "0800" at bounding box center [51, 223] width 55 height 21
type input "****"
click at [113, 281] on input "終業時刻" at bounding box center [465, 290] width 902 height 25
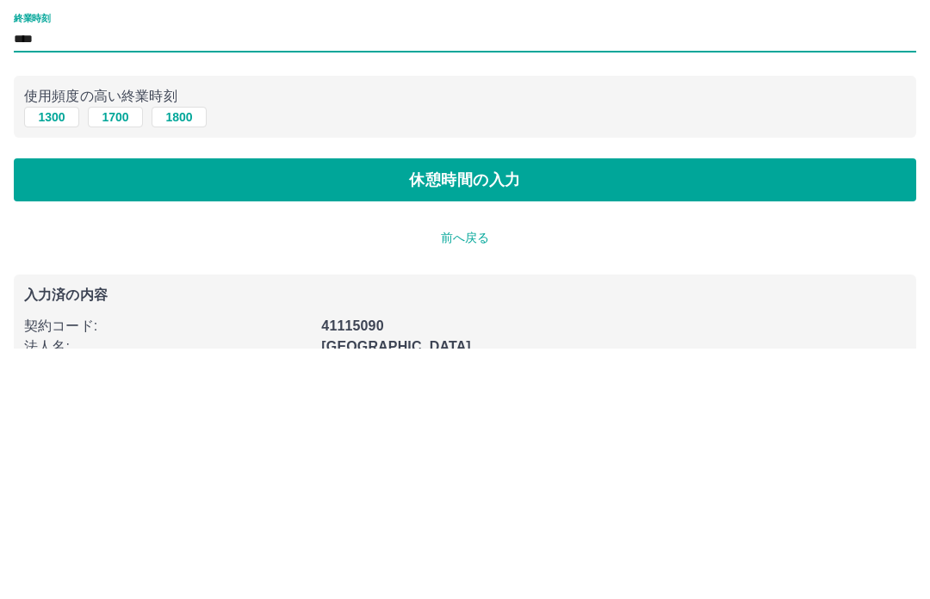
type input "****"
click at [541, 410] on button "休憩時間の入力" at bounding box center [465, 431] width 902 height 43
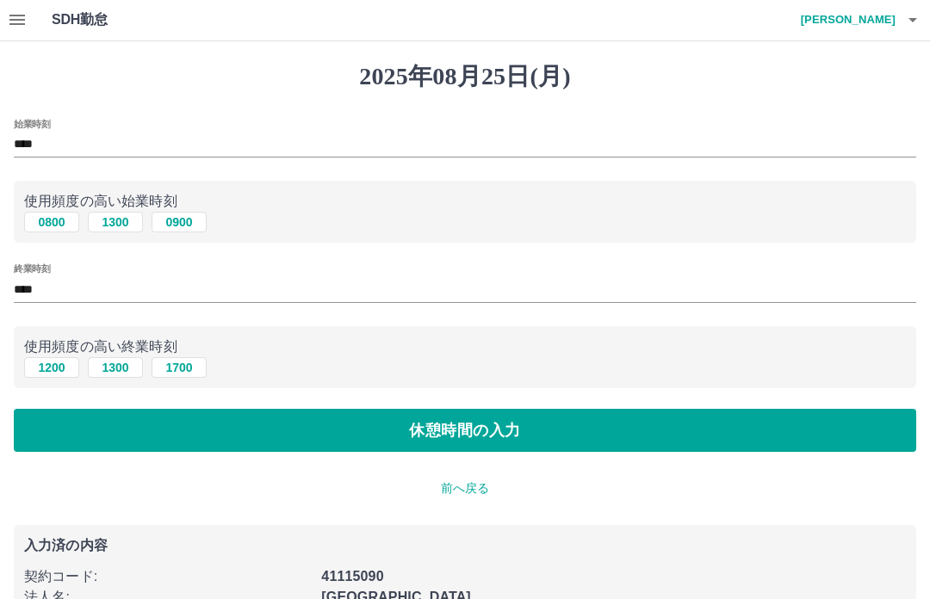
scroll to position [3, 0]
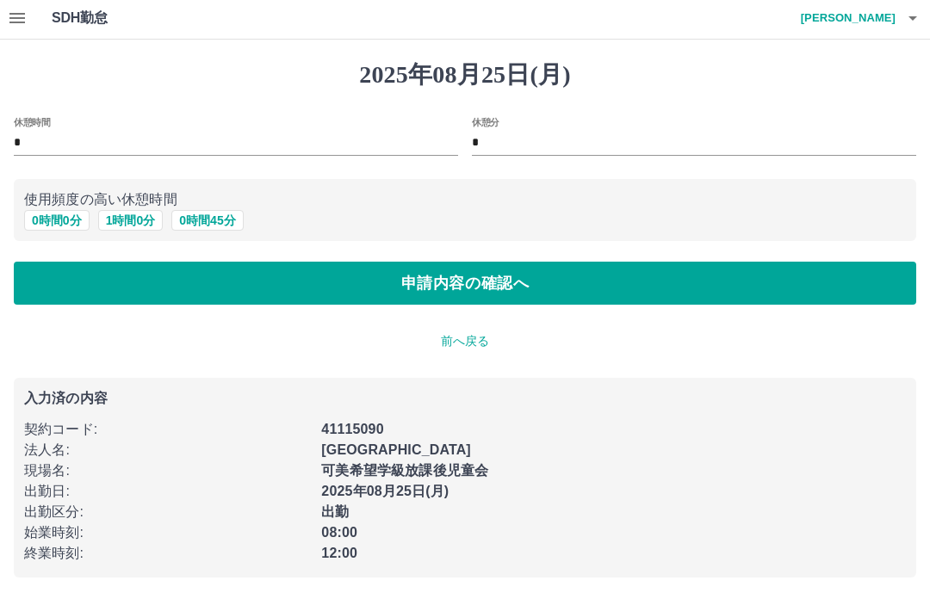
click at [40, 218] on button "0 時間 0 分" at bounding box center [56, 221] width 65 height 21
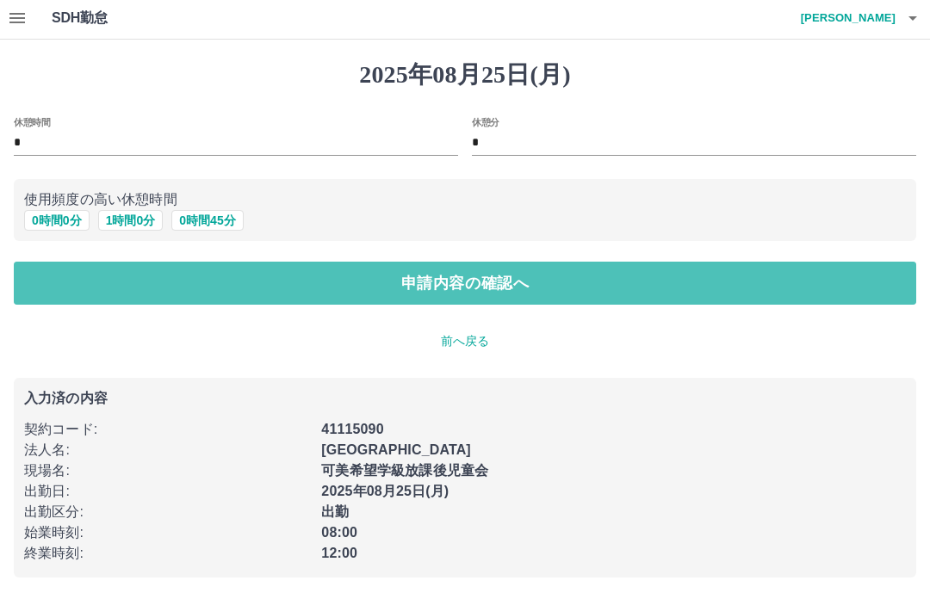
click at [442, 275] on button "申請内容の確認へ" at bounding box center [465, 284] width 902 height 43
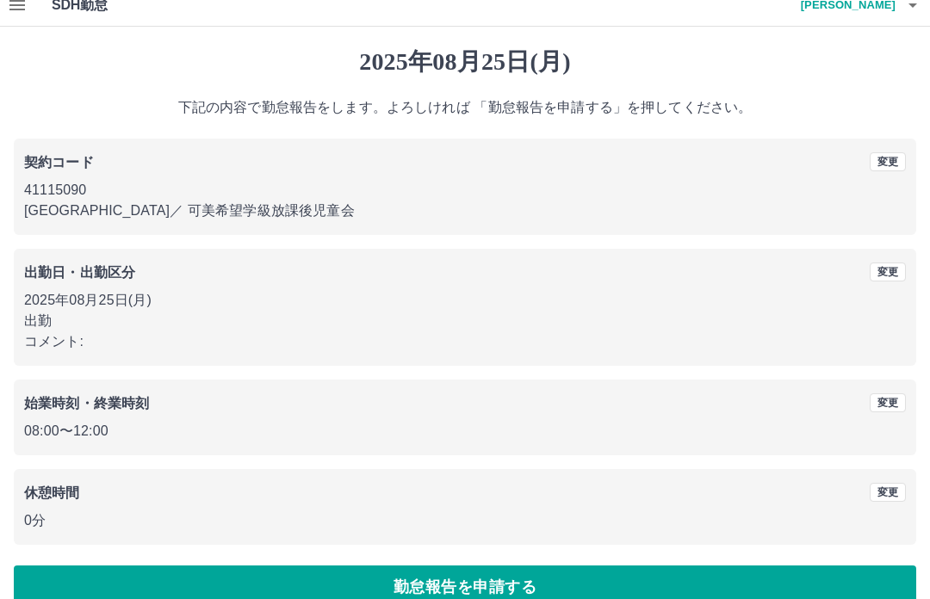
scroll to position [45, 0]
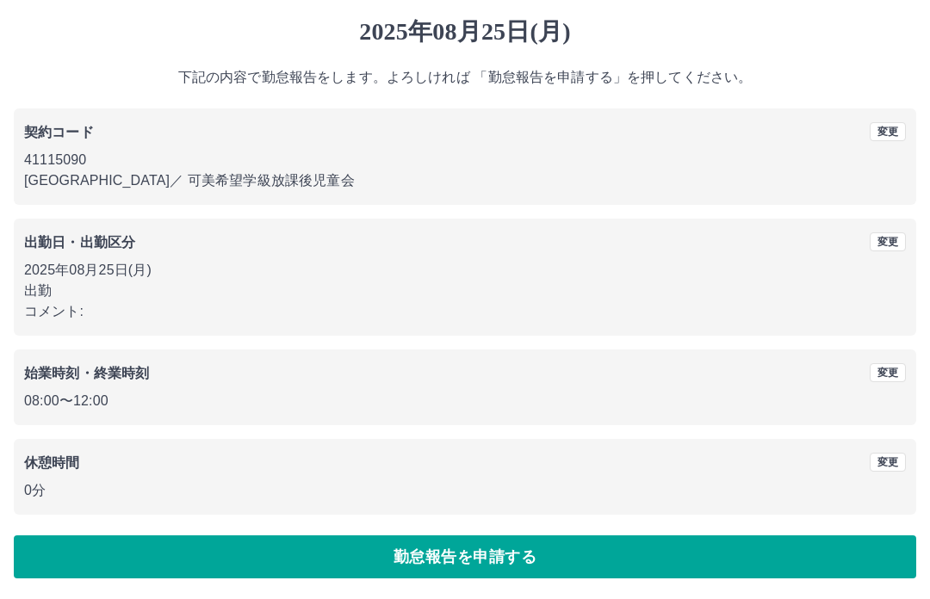
click at [480, 548] on button "勤怠報告を申請する" at bounding box center [465, 557] width 902 height 43
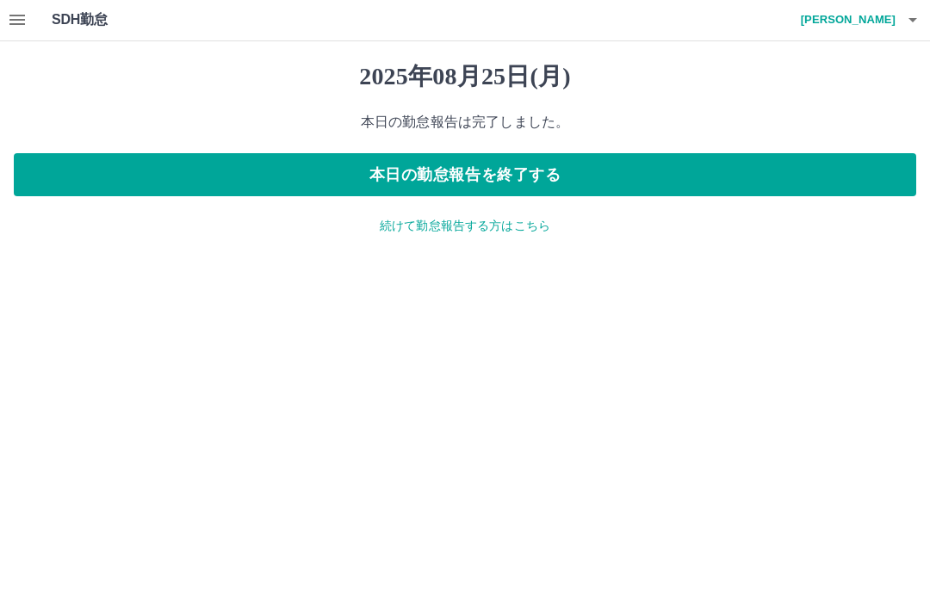
click at [502, 163] on button "本日の勤怠報告を終了する" at bounding box center [465, 175] width 902 height 43
